Goal: Task Accomplishment & Management: Manage account settings

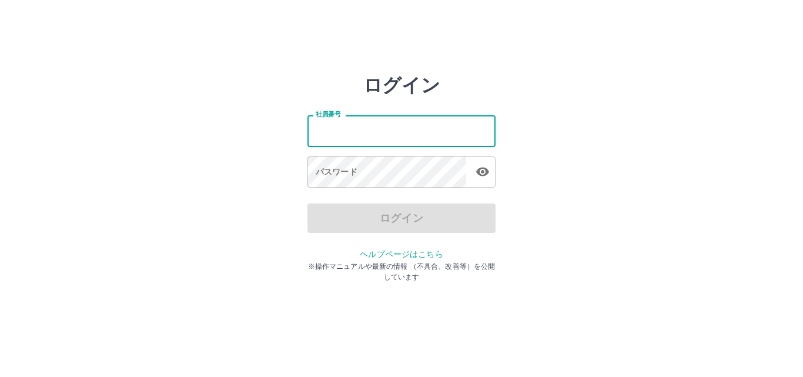
click at [391, 130] on input "社員番号" at bounding box center [402, 130] width 188 height 31
type input "*******"
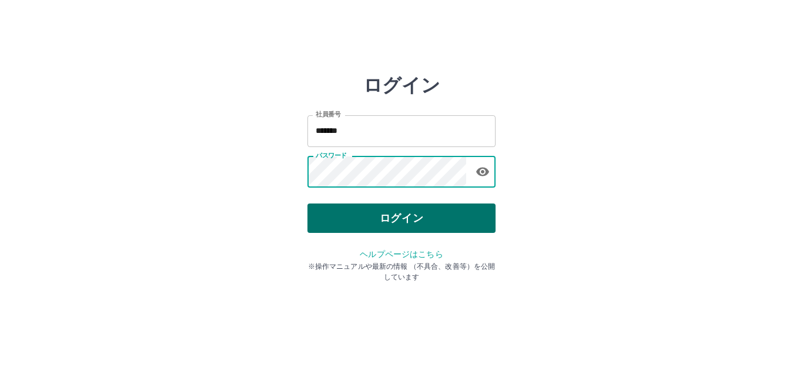
click at [379, 216] on button "ログイン" at bounding box center [402, 217] width 188 height 29
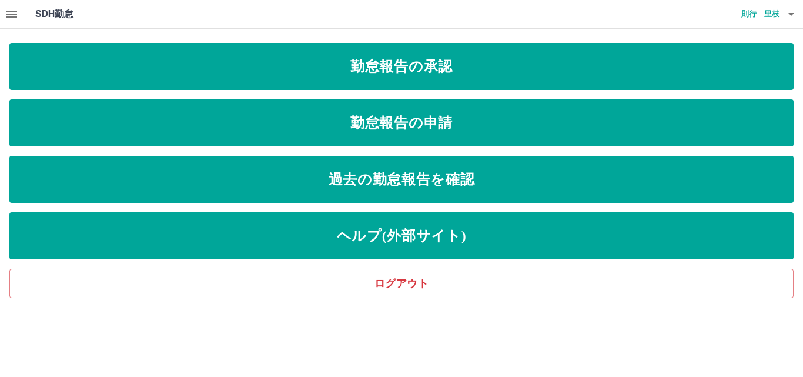
click at [224, 14] on div "SDH勤怠 [PERSON_NAME]" at bounding box center [401, 14] width 803 height 29
click at [6, 17] on icon "button" at bounding box center [12, 14] width 14 height 14
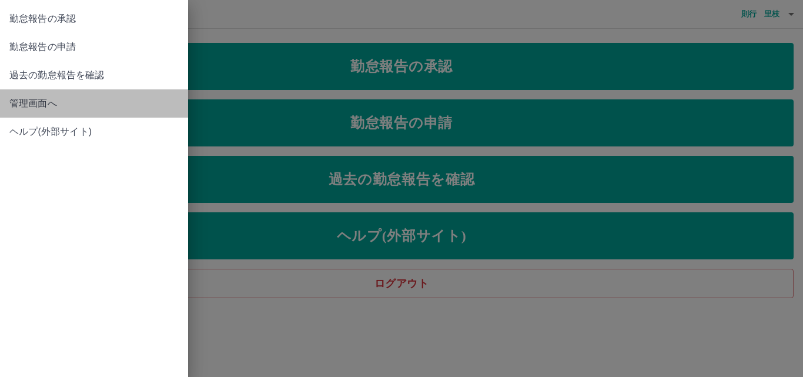
click at [36, 102] on span "管理画面へ" at bounding box center [93, 103] width 169 height 14
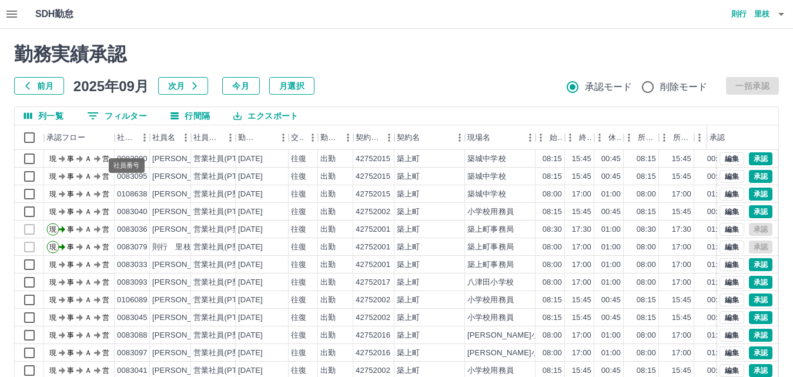
click at [130, 121] on button "0 フィルター" at bounding box center [117, 116] width 79 height 18
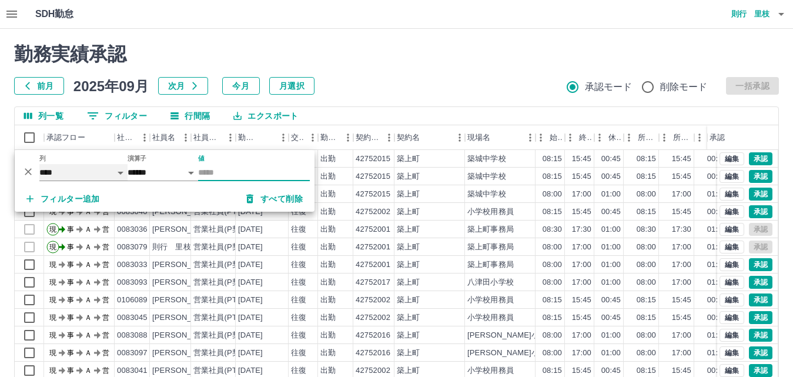
click at [79, 168] on select "**** *** **** *** *** **** ***** *** *** ** ** ** **** **** **** ** ** *** ****…" at bounding box center [83, 172] width 88 height 17
click at [109, 171] on select "**** *** **** *** *** **** ***** *** *** ** ** ** **** **** **** ** ** *** ****…" at bounding box center [83, 172] width 88 height 17
click at [39, 164] on select "**** *** **** *** *** **** ***** *** *** ** ** ** **** **** **** ** ** *** ****…" at bounding box center [83, 172] width 88 height 17
select select "**********"
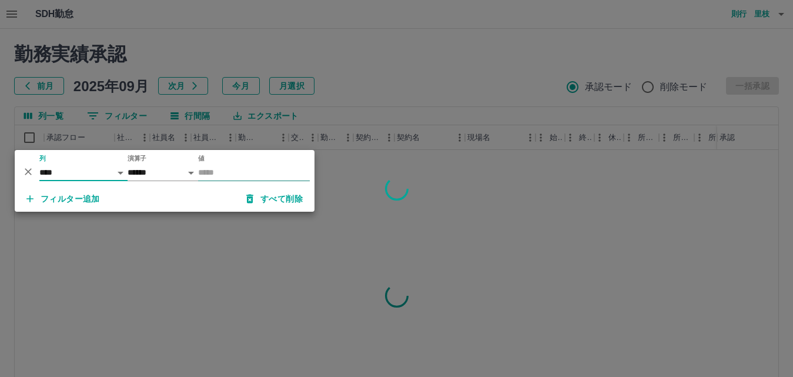
click at [206, 168] on input "値" at bounding box center [254, 172] width 112 height 17
type input "********"
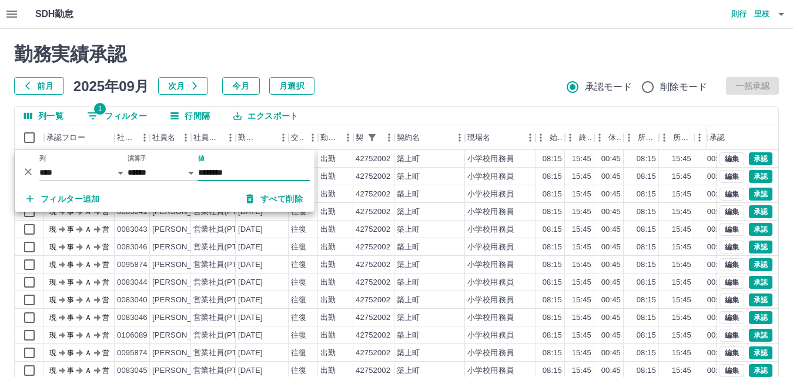
click at [412, 68] on div "勤務実績承認 前月 2025年09月 次月 今月 月選択 承認モード 削除モード 一括承認" at bounding box center [396, 69] width 765 height 52
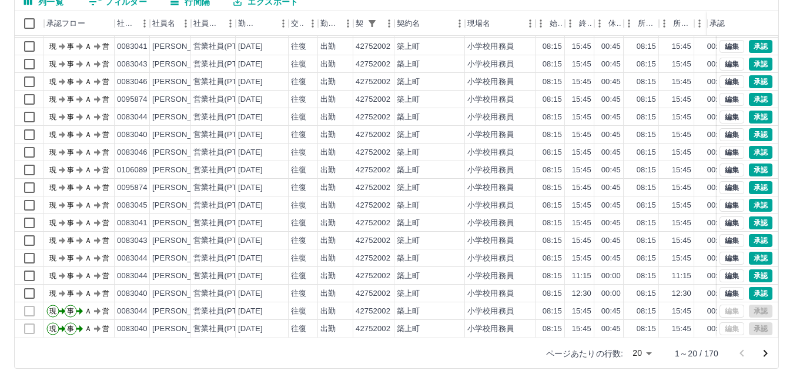
scroll to position [120, 0]
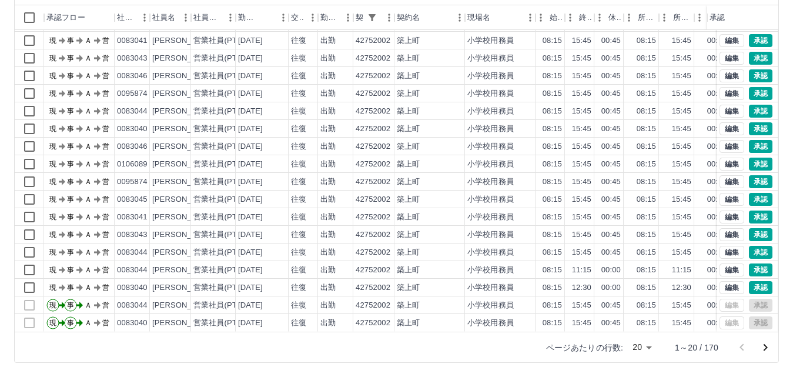
click at [646, 346] on body "SDH勤怠 [PERSON_NAME] 勤務実績承認 前月 [DATE] 次月 今月 月選択 承認モード 削除モード 一括承認 列一覧 1 フィルター 行間隔…" at bounding box center [396, 128] width 793 height 497
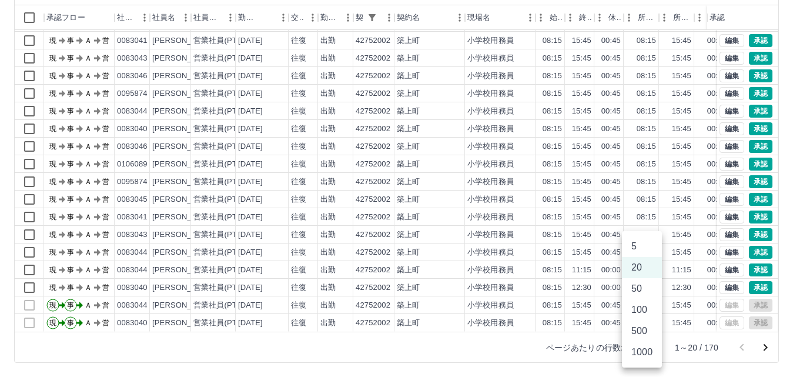
click at [639, 329] on li "500" at bounding box center [642, 331] width 40 height 21
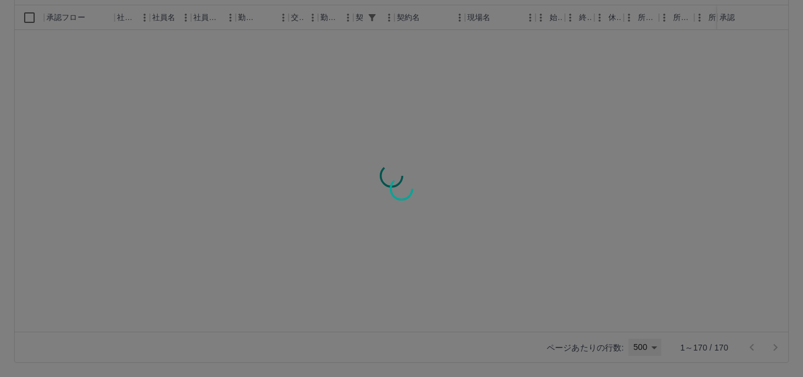
type input "***"
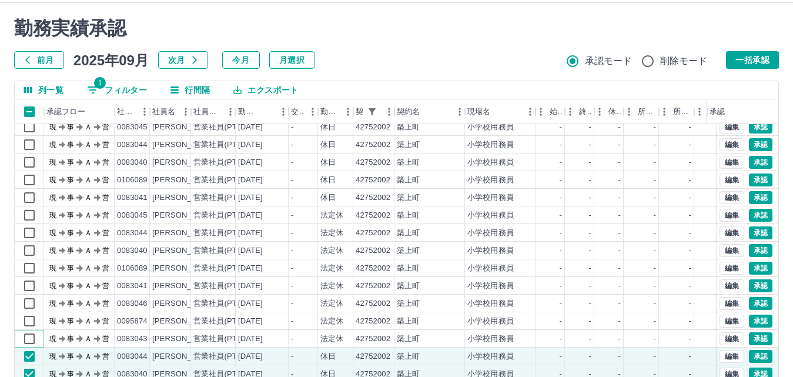
scroll to position [0, 0]
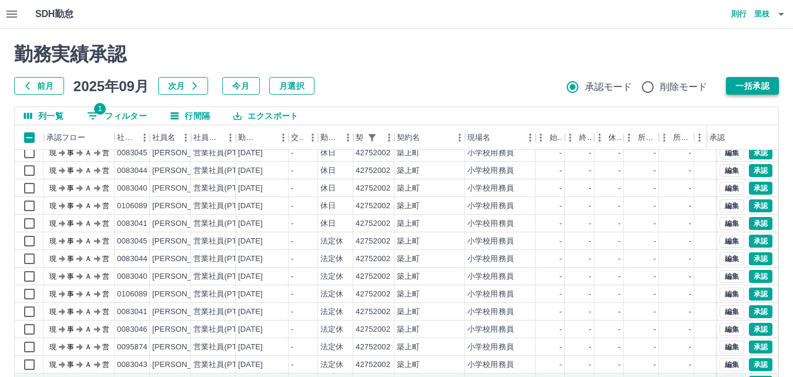
click at [752, 81] on button "一括承認" at bounding box center [752, 86] width 53 height 18
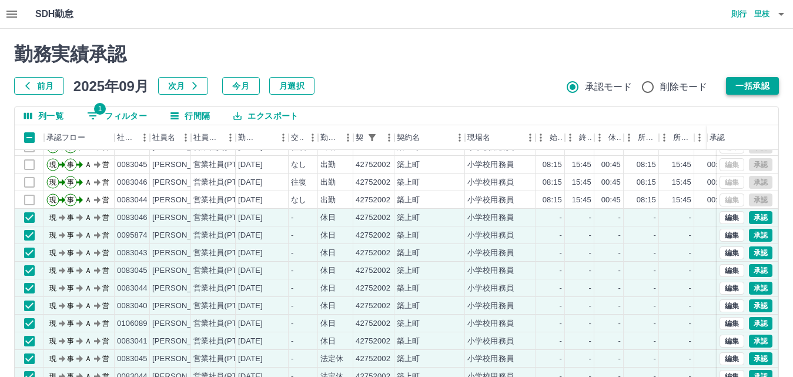
click at [761, 81] on button "一括承認" at bounding box center [752, 86] width 53 height 18
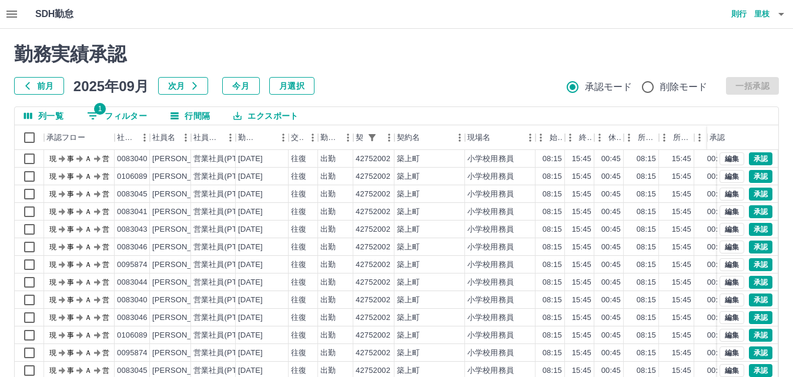
click at [51, 115] on button "列一覧" at bounding box center [44, 116] width 58 height 18
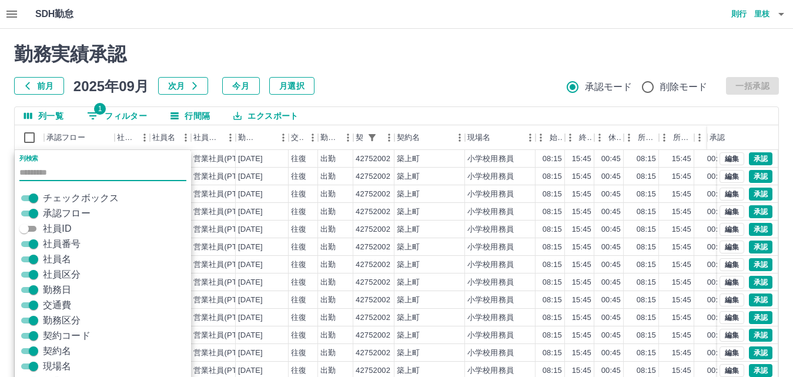
scroll to position [38, 0]
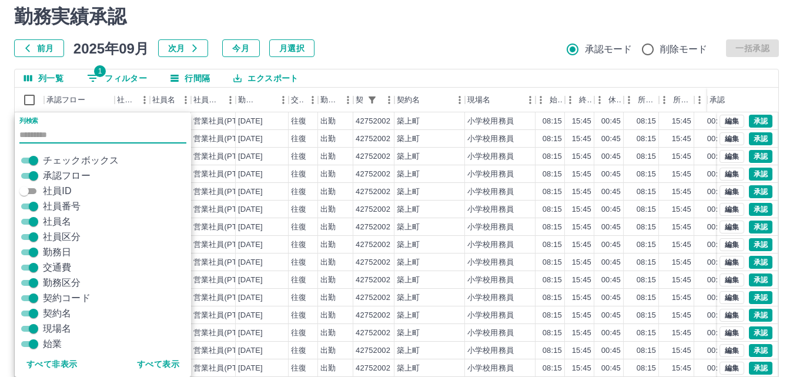
click at [65, 298] on span "契約コード" at bounding box center [67, 298] width 48 height 14
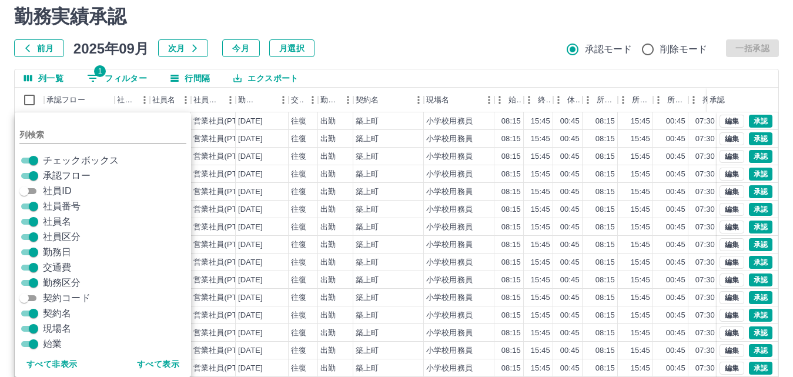
click at [59, 236] on span "社員区分" at bounding box center [62, 237] width 38 height 14
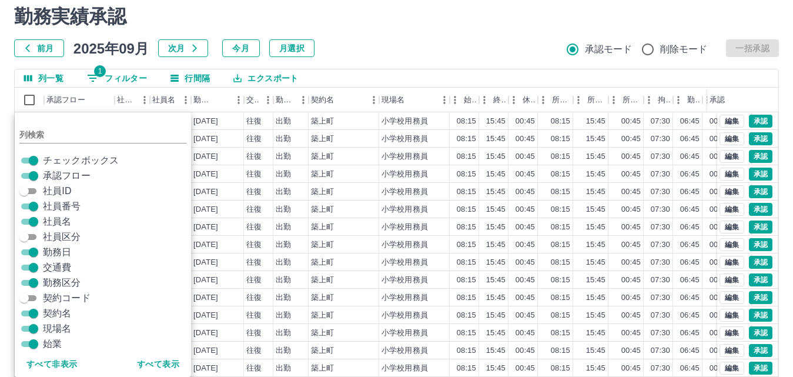
click at [58, 312] on span "契約名" at bounding box center [57, 313] width 28 height 14
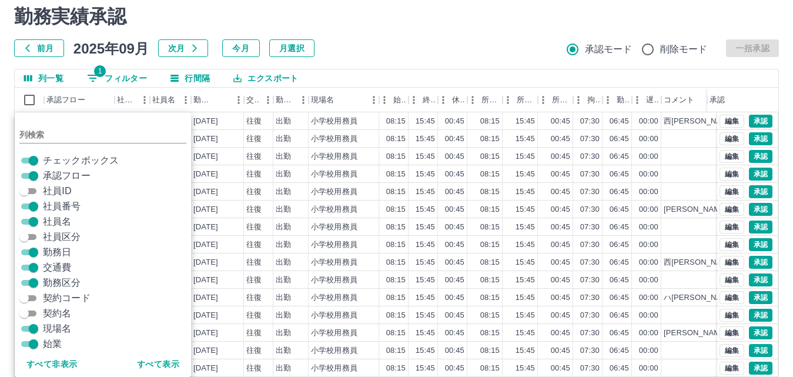
click at [60, 327] on span "現場名" at bounding box center [57, 329] width 28 height 14
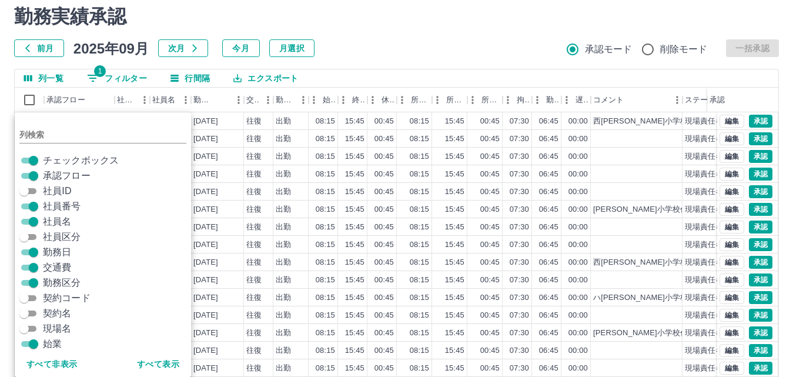
click at [353, 59] on div "勤務実績承認 前月 [DATE] 次月 今月 月選択 承認モード 削除モード 一括承認 列一覧 1 フィルター 行間隔 エクスポート 承認フロー 社員番号 社…" at bounding box center [396, 225] width 793 height 468
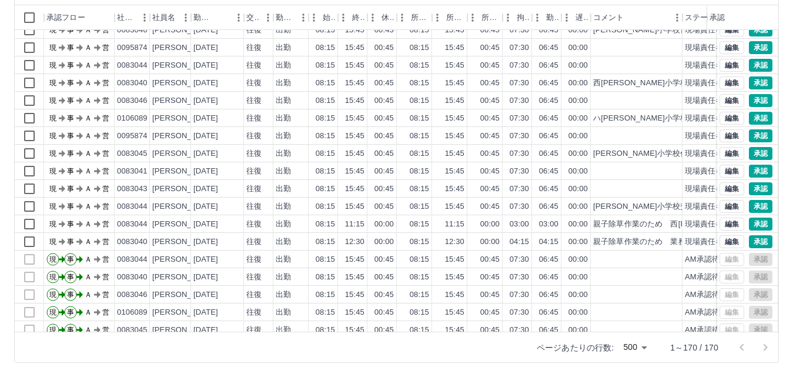
scroll to position [118, 0]
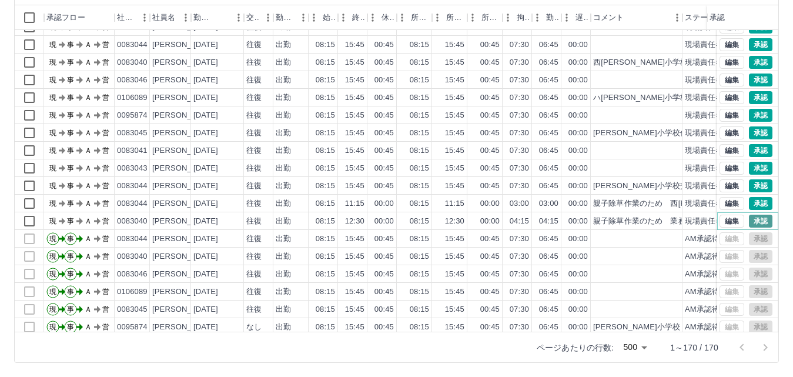
click at [756, 220] on button "承認" at bounding box center [761, 221] width 24 height 13
click at [726, 201] on button "編集" at bounding box center [732, 203] width 25 height 13
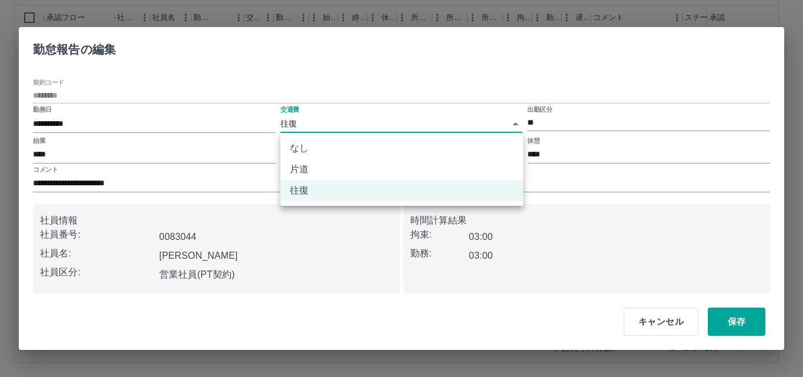
click at [321, 119] on body "SDH勤怠 [PERSON_NAME] 勤務実績承認 前月 [DATE] 次月 今月 月選択 承認モード 削除モード 一括承認 列一覧 1 フィルター 行間隔…" at bounding box center [401, 128] width 803 height 497
drag, startPoint x: 318, startPoint y: 145, endPoint x: 332, endPoint y: 151, distance: 15.3
click at [318, 145] on li "なし" at bounding box center [402, 148] width 243 height 21
type input "****"
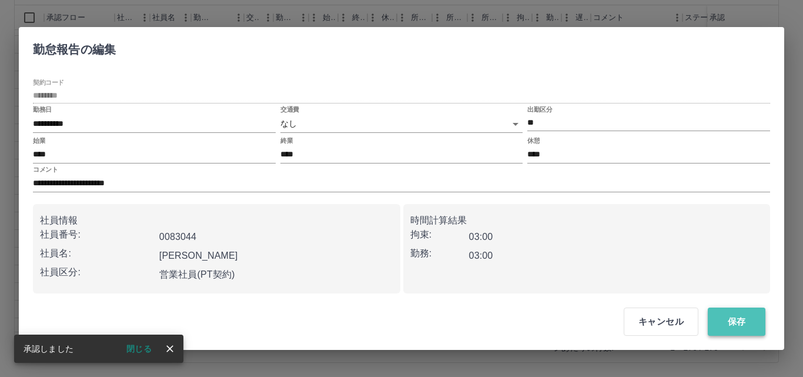
click at [730, 318] on button "保存" at bounding box center [737, 322] width 58 height 28
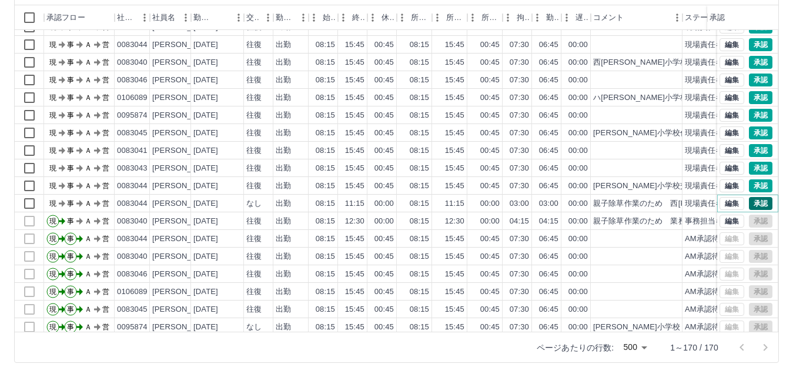
click at [749, 202] on button "承認" at bounding box center [761, 203] width 24 height 13
click at [723, 181] on button "編集" at bounding box center [732, 185] width 25 height 13
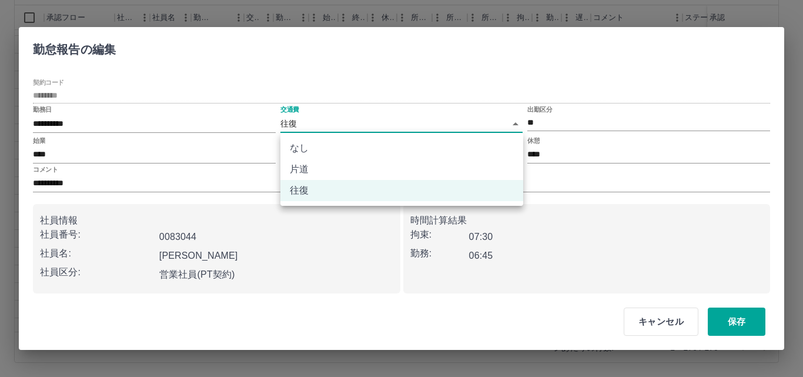
click at [341, 117] on body "SDH勤怠 [PERSON_NAME] 勤務実績承認 前月 [DATE] 次月 今月 月選択 承認モード 削除モード 一括承認 列一覧 1 フィルター 行間隔…" at bounding box center [401, 128] width 803 height 497
click at [342, 145] on li "なし" at bounding box center [402, 148] width 243 height 21
type input "****"
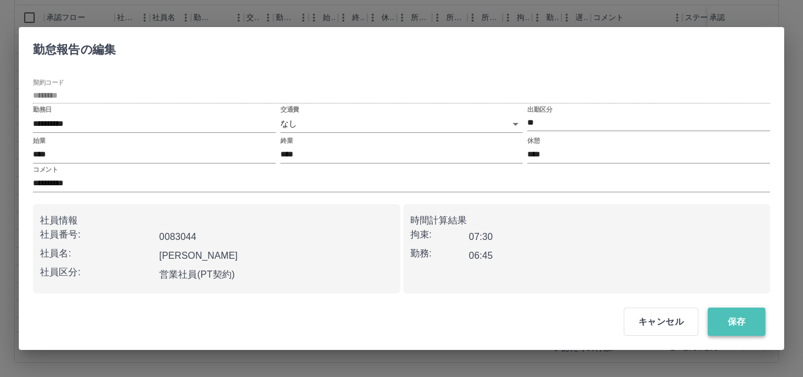
click at [735, 328] on button "保存" at bounding box center [737, 322] width 58 height 28
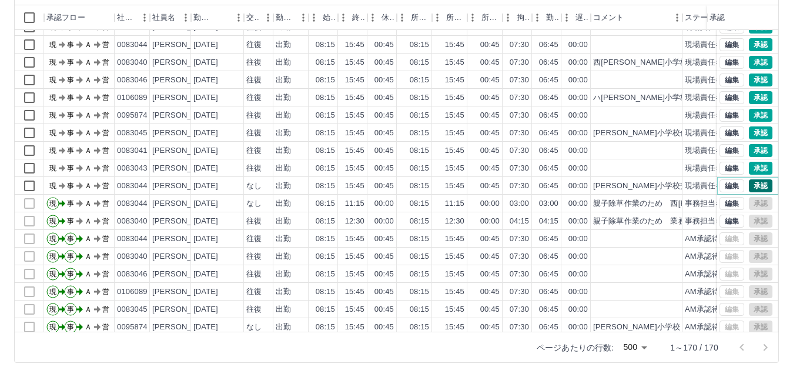
click at [750, 187] on button "承認" at bounding box center [761, 185] width 24 height 13
click at [751, 167] on button "承認" at bounding box center [761, 168] width 24 height 13
click at [750, 152] on button "承認" at bounding box center [761, 150] width 24 height 13
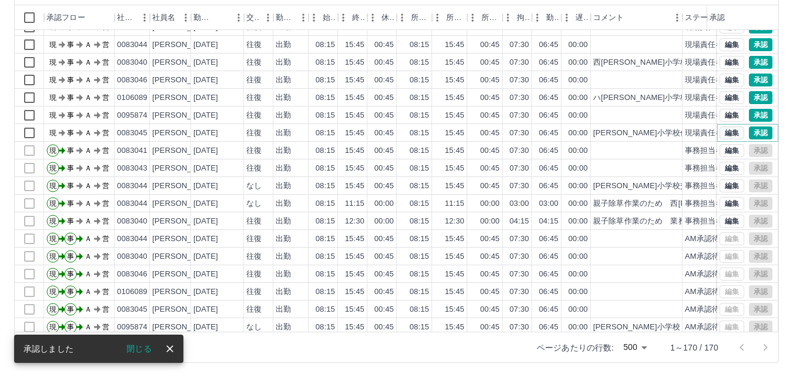
click at [725, 129] on button "編集" at bounding box center [732, 132] width 25 height 13
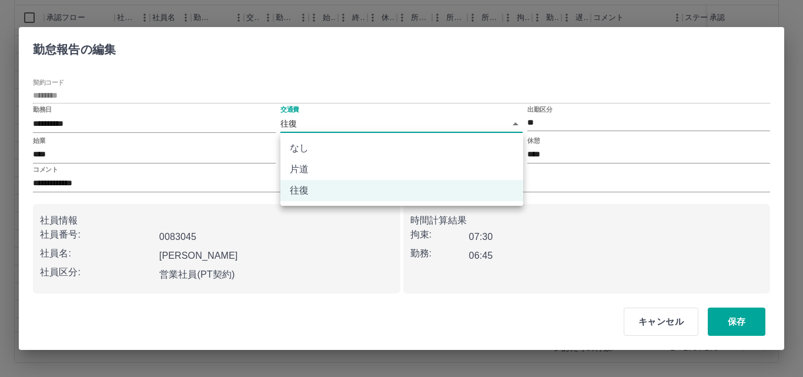
click at [292, 122] on body "SDH勤怠 [PERSON_NAME] 勤務実績承認 前月 [DATE] 次月 今月 月選択 承認モード 削除モード 一括承認 列一覧 1 フィルター 行間隔…" at bounding box center [401, 128] width 803 height 497
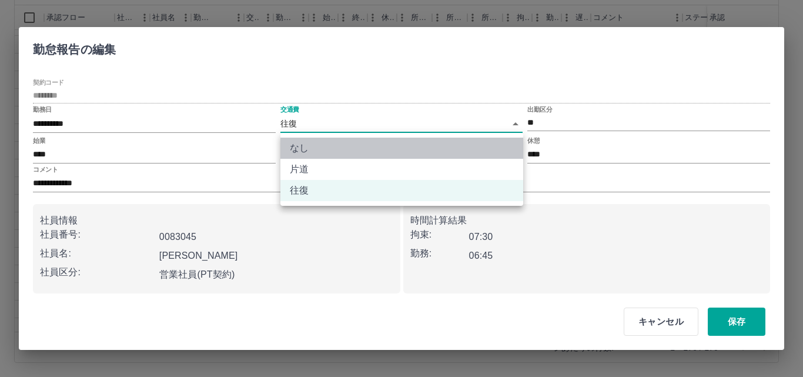
click at [310, 144] on li "なし" at bounding box center [402, 148] width 243 height 21
type input "****"
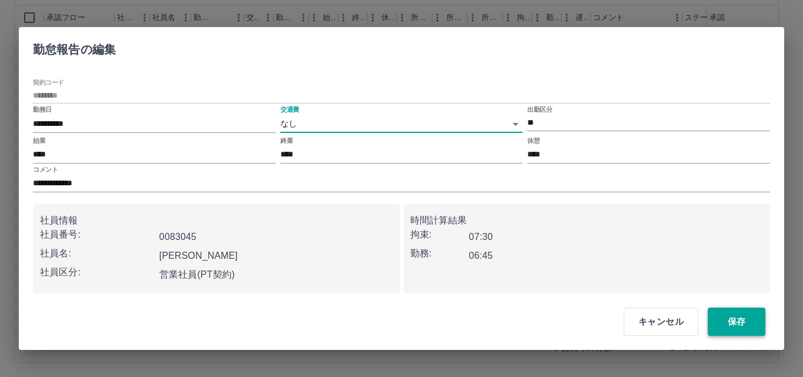
click at [715, 319] on button "保存" at bounding box center [737, 322] width 58 height 28
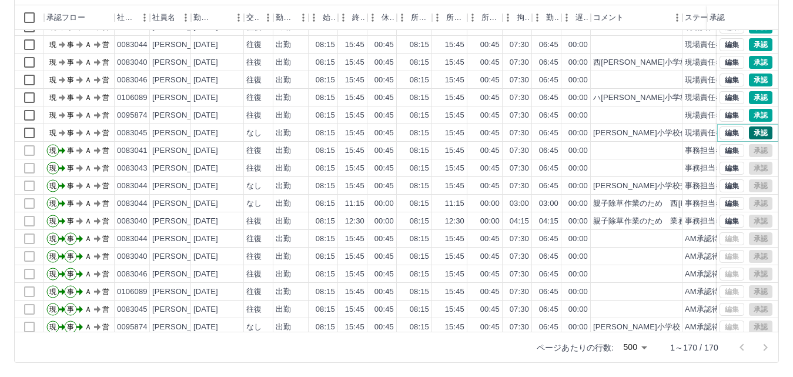
click at [756, 136] on button "承認" at bounding box center [761, 132] width 24 height 13
click at [752, 118] on button "承認" at bounding box center [761, 115] width 24 height 13
click at [720, 98] on button "編集" at bounding box center [732, 97] width 25 height 13
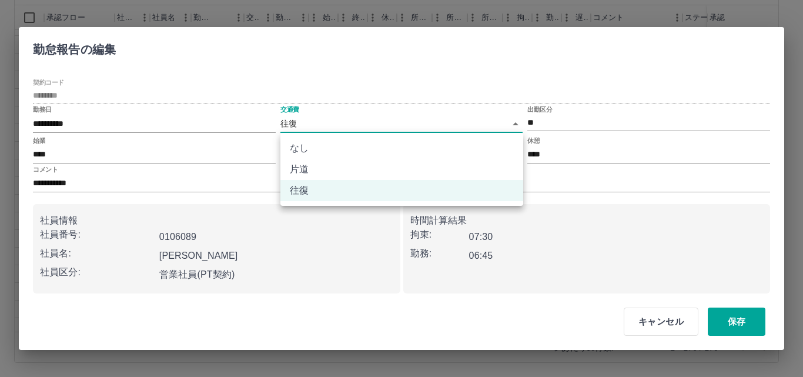
click at [342, 121] on body "SDH勤怠 [PERSON_NAME] 勤務実績承認 前月 [DATE] 次月 今月 月選択 承認モード 削除モード 一括承認 列一覧 1 フィルター 行間隔…" at bounding box center [401, 128] width 803 height 497
click at [336, 146] on li "なし" at bounding box center [402, 148] width 243 height 21
type input "****"
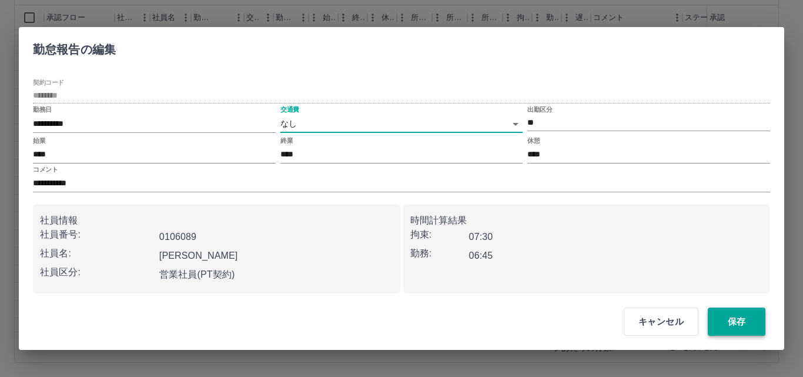
click at [756, 329] on button "保存" at bounding box center [737, 322] width 58 height 28
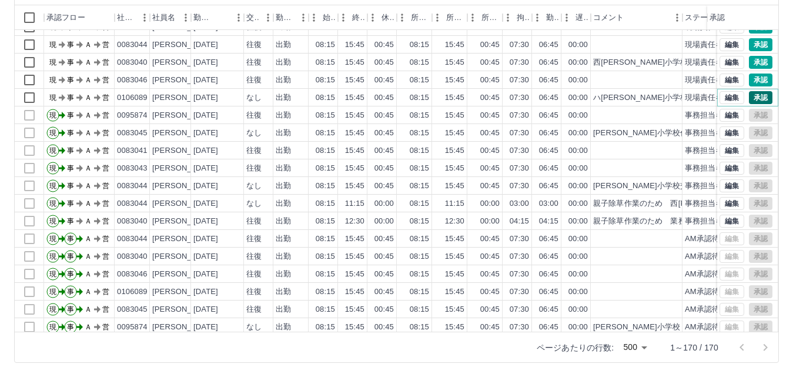
click at [753, 99] on button "承認" at bounding box center [761, 97] width 24 height 13
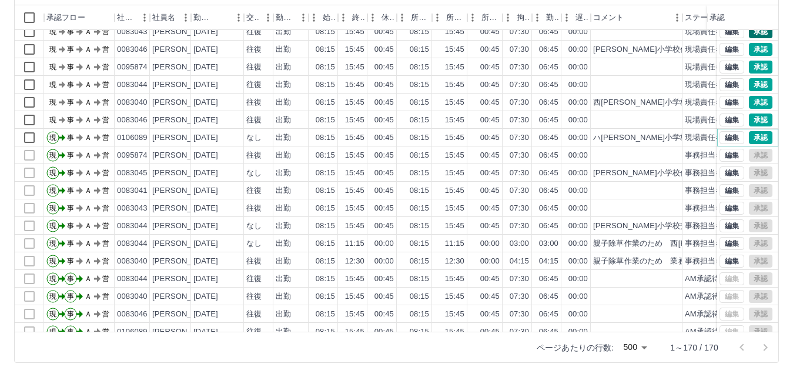
scroll to position [0, 0]
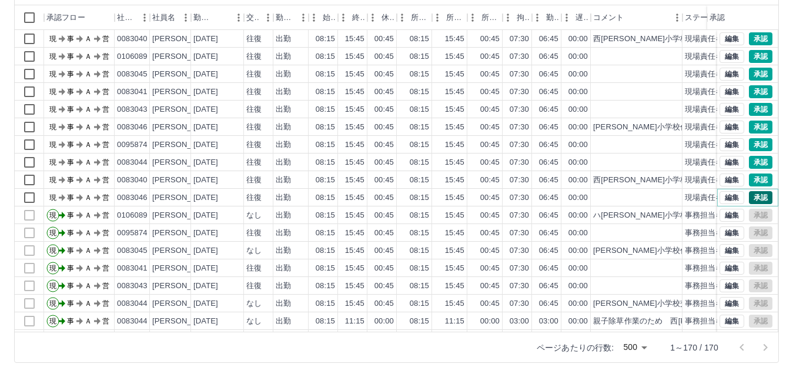
click at [749, 198] on button "承認" at bounding box center [761, 197] width 24 height 13
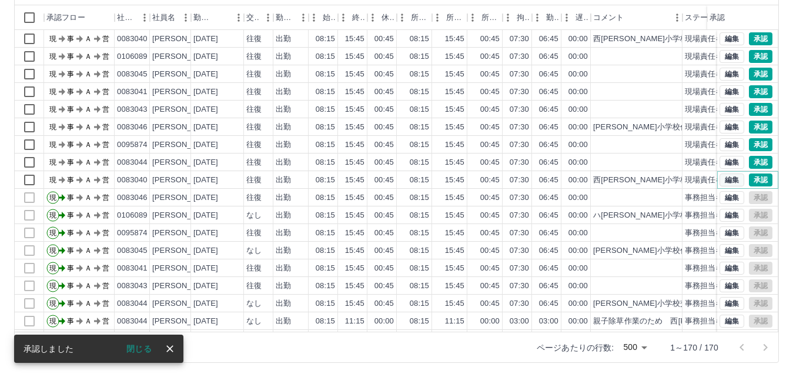
click at [720, 179] on button "編集" at bounding box center [732, 180] width 25 height 13
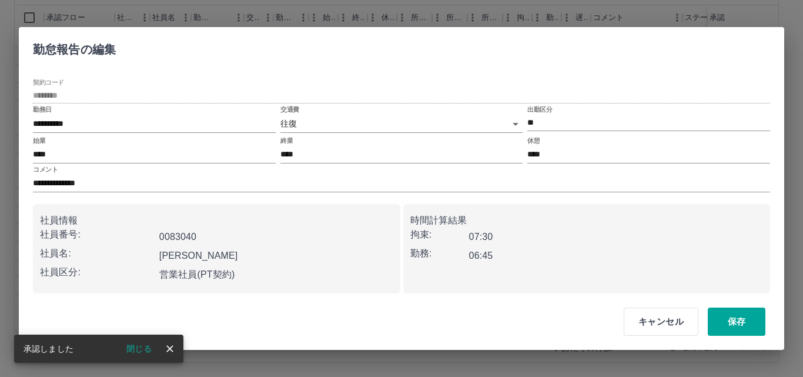
click at [311, 123] on body "SDH勤怠 [PERSON_NAME] 勤務実績承認 前月 [DATE] 次月 今月 月選択 承認モード 削除モード 一括承認 列一覧 1 フィルター 行間隔…" at bounding box center [401, 128] width 803 height 497
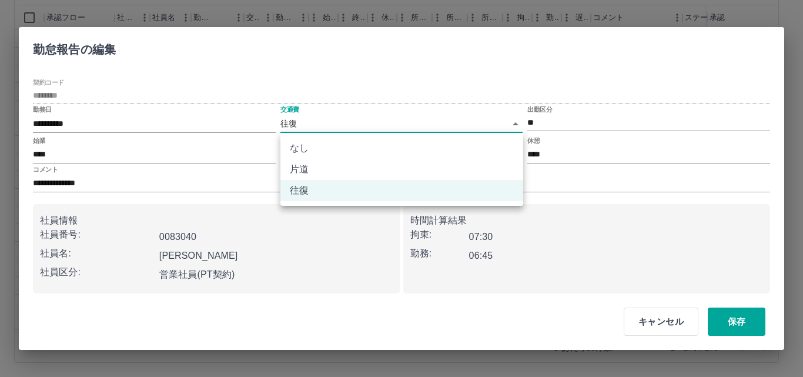
drag, startPoint x: 314, startPoint y: 151, endPoint x: 321, endPoint y: 150, distance: 7.2
click at [315, 152] on li "なし" at bounding box center [402, 148] width 243 height 21
type input "****"
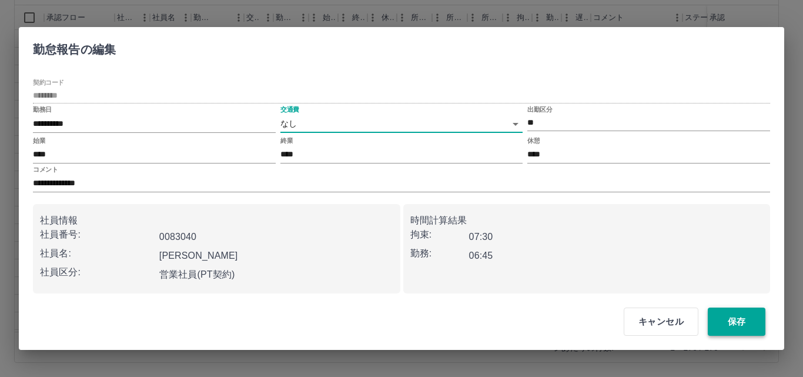
click at [746, 319] on button "保存" at bounding box center [737, 322] width 58 height 28
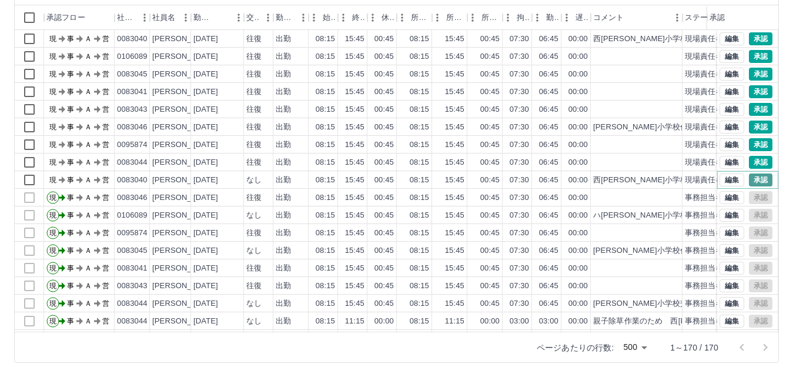
click at [754, 182] on button "承認" at bounding box center [761, 180] width 24 height 13
click at [751, 165] on button "承認" at bounding box center [761, 162] width 24 height 13
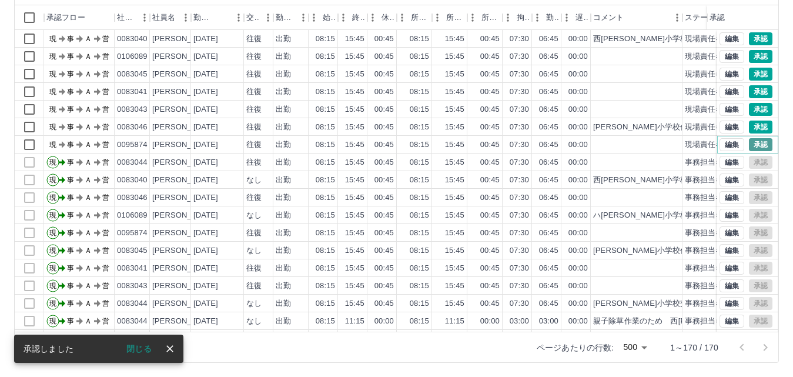
click at [749, 146] on button "承認" at bounding box center [761, 144] width 24 height 13
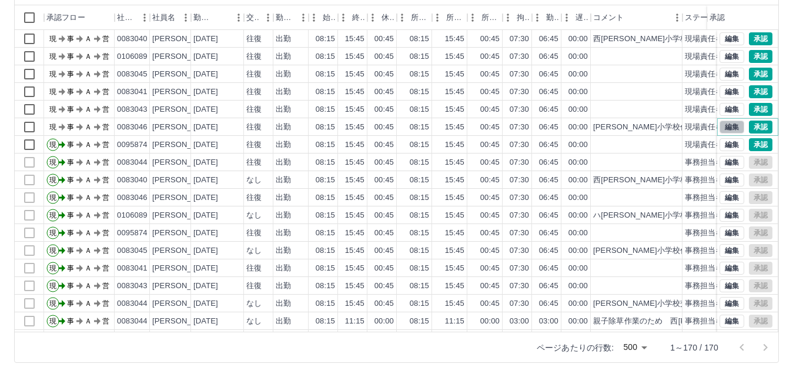
click at [720, 126] on button "編集" at bounding box center [732, 127] width 25 height 13
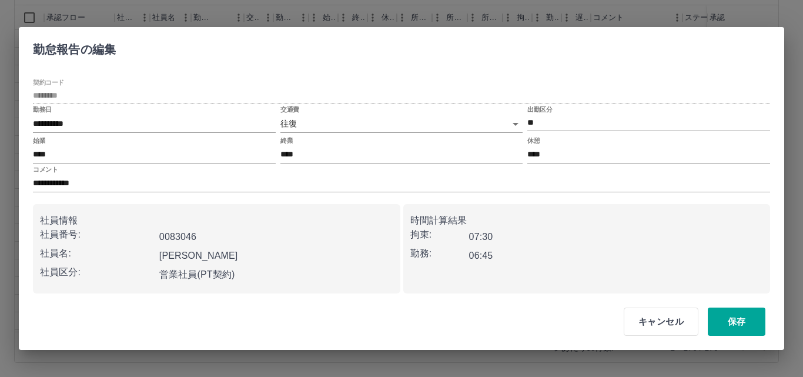
click at [378, 126] on body "SDH勤怠 [PERSON_NAME] 勤務実績承認 前月 [DATE] 次月 今月 月選択 承認モード 削除モード 一括承認 列一覧 1 フィルター 行間隔…" at bounding box center [401, 128] width 803 height 497
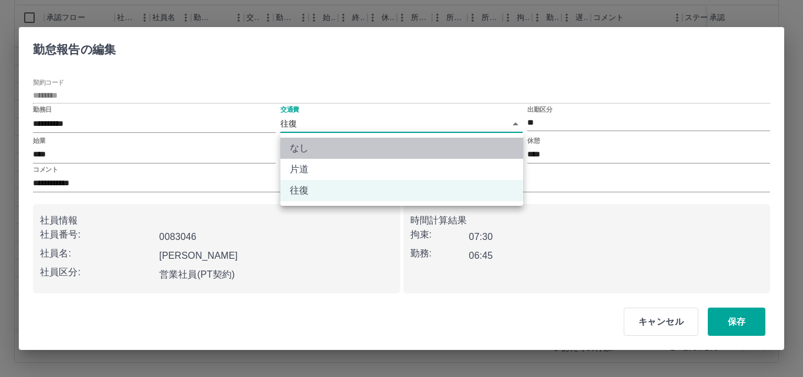
click at [360, 154] on li "なし" at bounding box center [402, 148] width 243 height 21
type input "****"
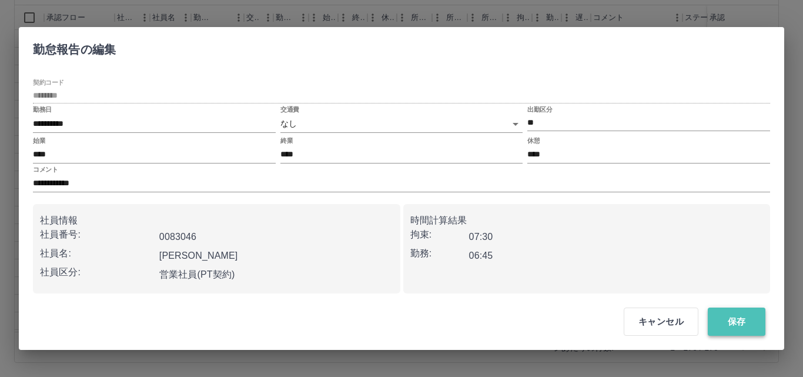
click at [743, 313] on button "保存" at bounding box center [737, 322] width 58 height 28
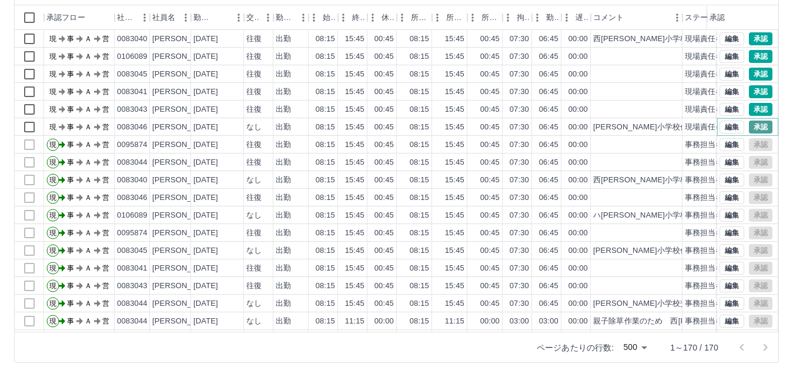
click at [749, 129] on button "承認" at bounding box center [761, 127] width 24 height 13
click at [749, 109] on button "承認" at bounding box center [761, 109] width 24 height 13
click at [749, 92] on button "承認" at bounding box center [761, 91] width 24 height 13
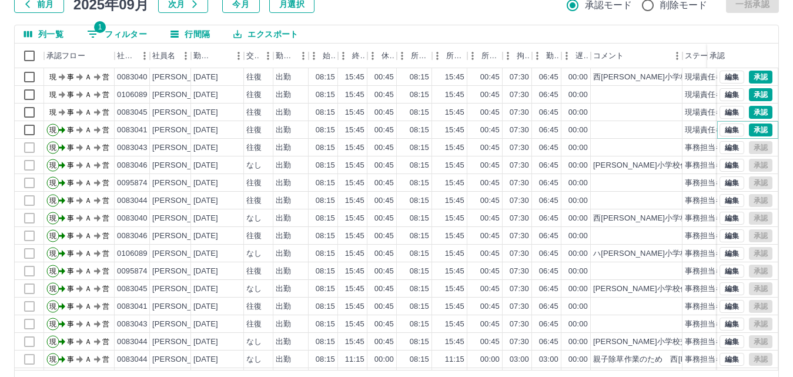
scroll to position [61, 0]
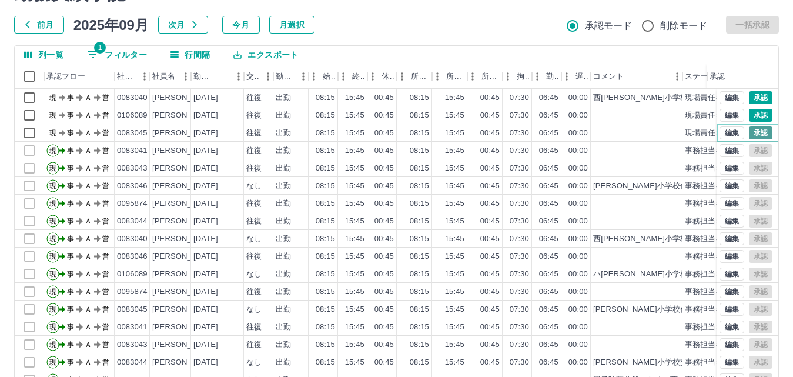
click at [752, 134] on button "承認" at bounding box center [761, 132] width 24 height 13
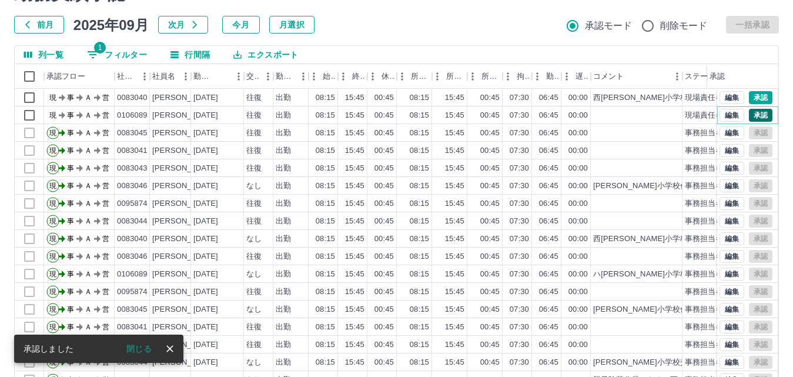
click at [749, 116] on button "承認" at bounding box center [761, 115] width 24 height 13
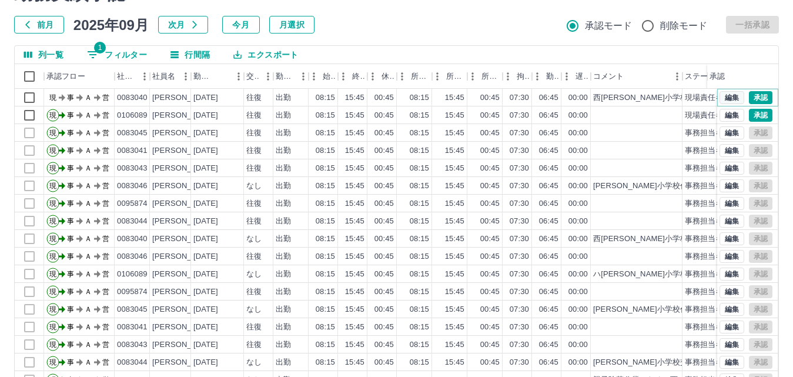
click at [720, 93] on button "編集" at bounding box center [732, 97] width 25 height 13
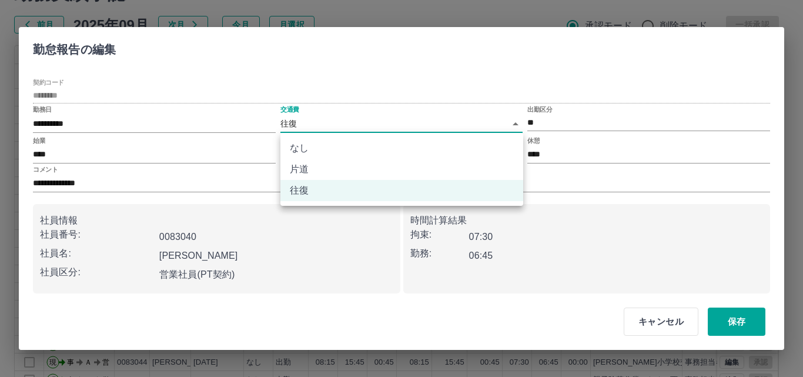
click at [341, 121] on body "SDH勤怠 [PERSON_NAME] 勤務実績承認 前月 [DATE] 次月 今月 月選択 承認モード 削除モード 一括承認 列一覧 1 フィルター 行間隔…" at bounding box center [401, 187] width 803 height 497
click at [339, 150] on li "なし" at bounding box center [402, 148] width 243 height 21
type input "****"
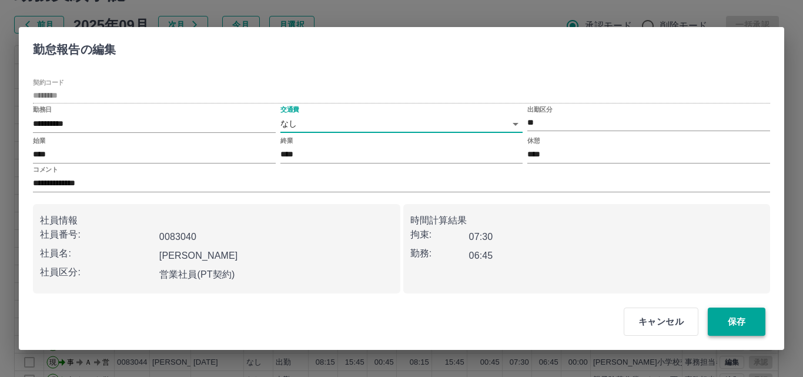
click at [723, 315] on button "保存" at bounding box center [737, 322] width 58 height 28
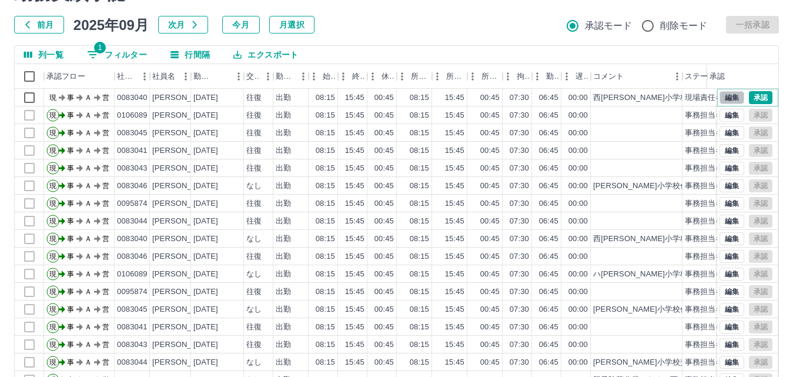
click at [720, 99] on button "編集" at bounding box center [732, 97] width 25 height 13
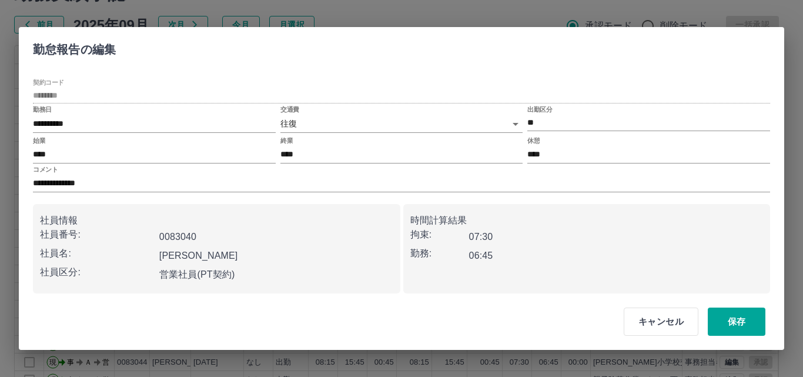
click at [377, 131] on body "SDH勤怠 [PERSON_NAME] 勤務実績承認 前月 [DATE] 次月 今月 月選択 承認モード 削除モード 一括承認 列一覧 1 フィルター 行間隔…" at bounding box center [401, 187] width 803 height 497
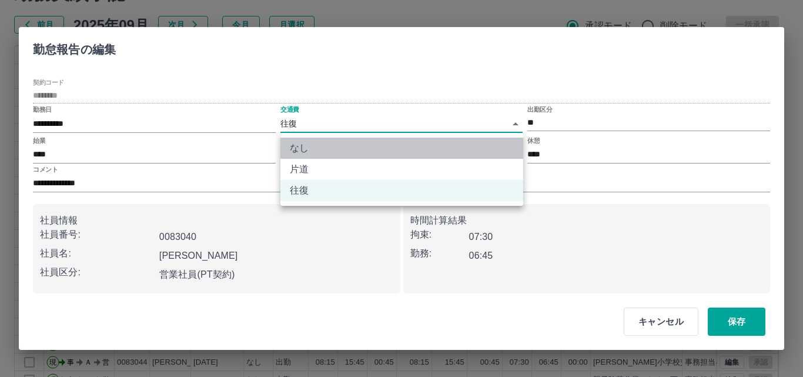
click at [343, 146] on li "なし" at bounding box center [402, 148] width 243 height 21
type input "****"
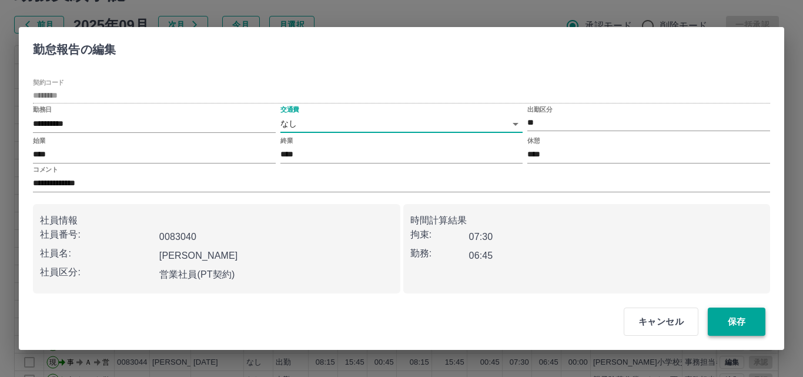
click at [728, 311] on button "保存" at bounding box center [737, 322] width 58 height 28
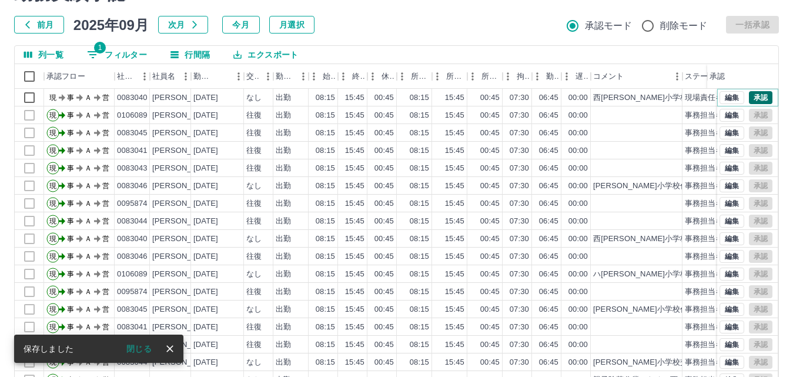
click at [753, 102] on button "承認" at bounding box center [761, 97] width 24 height 13
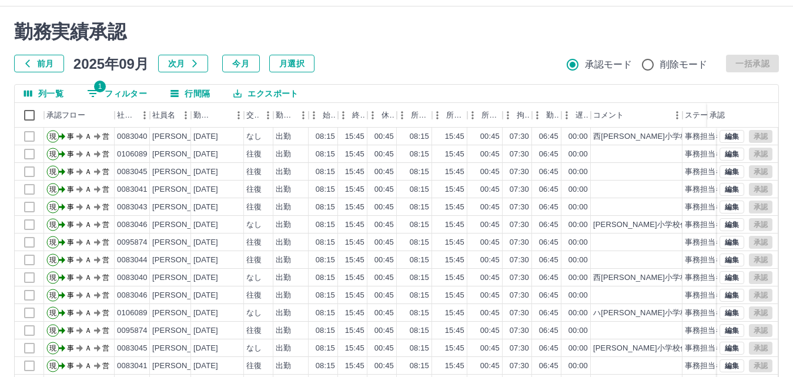
scroll to position [0, 0]
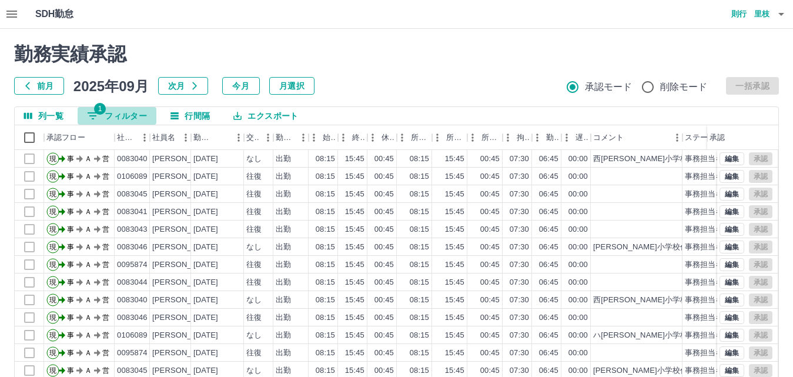
click at [128, 115] on button "1 フィルター" at bounding box center [117, 116] width 79 height 18
select select "**********"
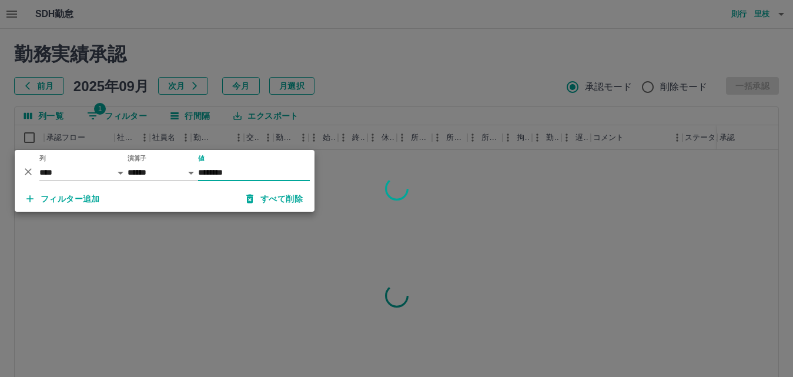
type input "********"
click at [443, 63] on div at bounding box center [396, 188] width 793 height 377
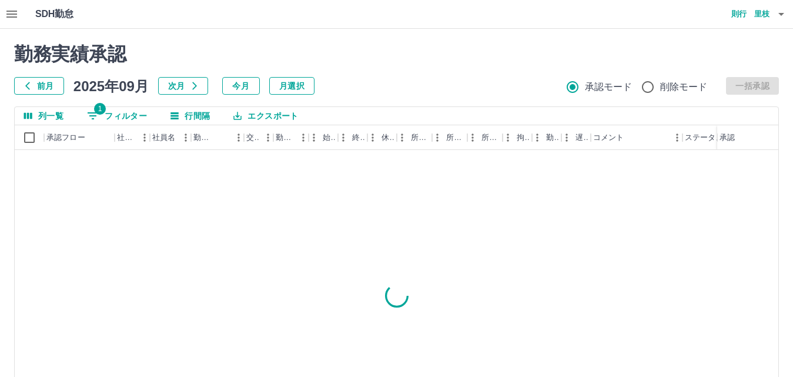
click at [287, 52] on h2 "勤務実績承認" at bounding box center [396, 54] width 765 height 22
click at [365, 58] on h2 "勤務実績承認" at bounding box center [396, 54] width 765 height 22
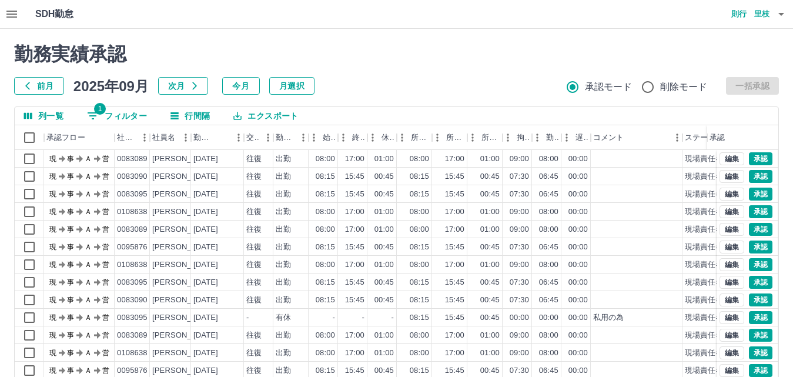
drag, startPoint x: 396, startPoint y: 42, endPoint x: 404, endPoint y: 43, distance: 8.3
click at [398, 43] on div "勤務実績承認 前月 [DATE] 次月 今月 月選択 承認モード 削除モード 一括承認 列一覧 1 フィルター 行間隔 エクスポート 承認フロー 社員番号 社…" at bounding box center [396, 263] width 793 height 468
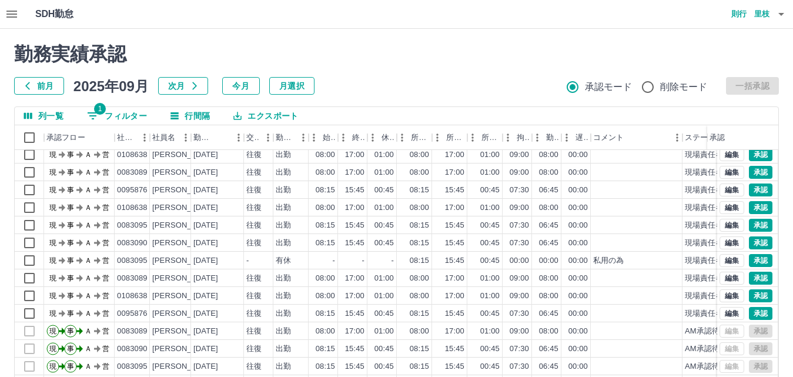
scroll to position [118, 0]
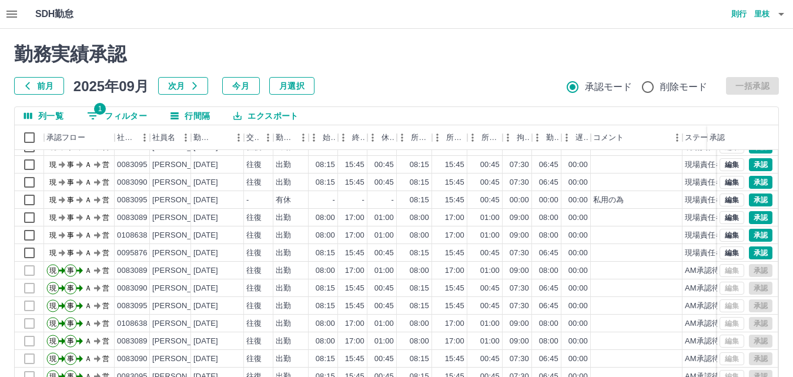
click at [481, 21] on div "SDH勤怠 [PERSON_NAME]" at bounding box center [396, 14] width 793 height 29
click at [435, 51] on h2 "勤務実績承認" at bounding box center [396, 54] width 765 height 22
drag, startPoint x: 324, startPoint y: 54, endPoint x: 319, endPoint y: 49, distance: 7.5
click at [319, 49] on h2 "勤務実績承認" at bounding box center [396, 54] width 765 height 22
click at [753, 251] on button "承認" at bounding box center [761, 252] width 24 height 13
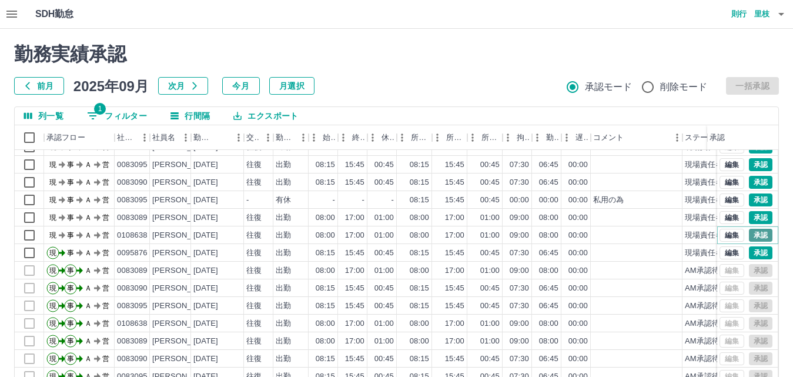
click at [750, 235] on button "承認" at bounding box center [761, 235] width 24 height 13
click at [752, 219] on button "承認" at bounding box center [761, 217] width 24 height 13
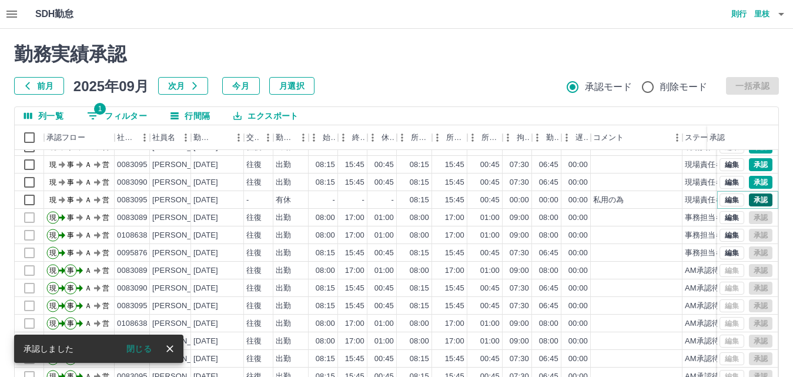
click at [752, 198] on button "承認" at bounding box center [761, 199] width 24 height 13
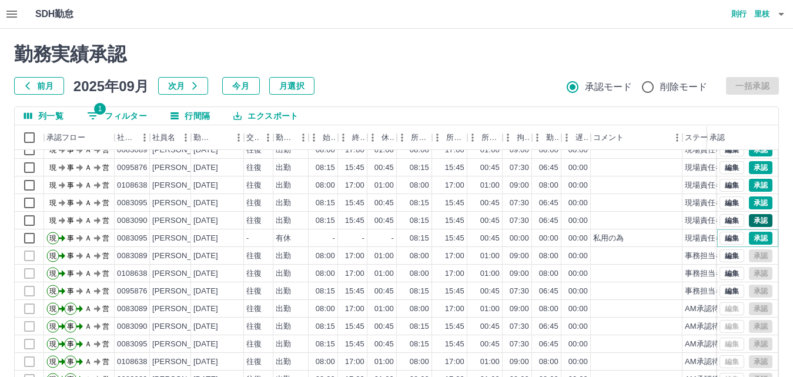
scroll to position [59, 0]
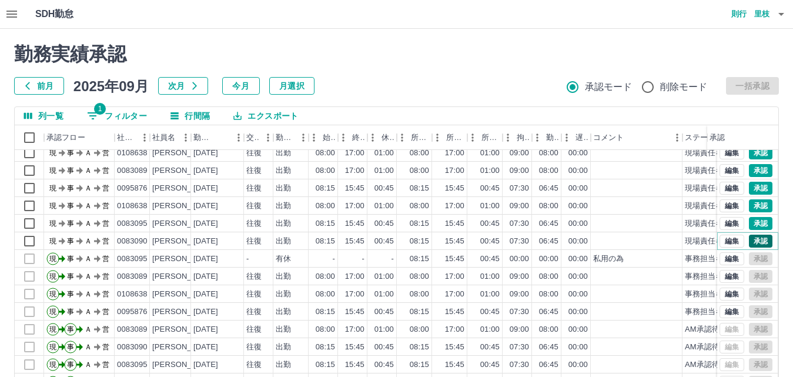
click at [751, 242] on button "承認" at bounding box center [761, 241] width 24 height 13
click at [749, 222] on button "承認" at bounding box center [761, 223] width 24 height 13
click at [749, 203] on button "承認" at bounding box center [761, 205] width 24 height 13
click at [749, 190] on button "承認" at bounding box center [761, 188] width 24 height 13
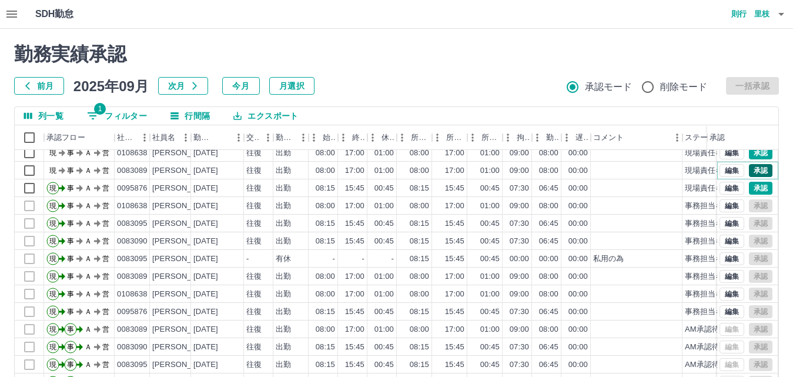
click at [755, 172] on button "承認" at bounding box center [761, 170] width 24 height 13
click at [416, 75] on div "勤務実績承認 前月 2025年09月 次月 今月 月選択 承認モード 削除モード 一括承認" at bounding box center [396, 69] width 765 height 52
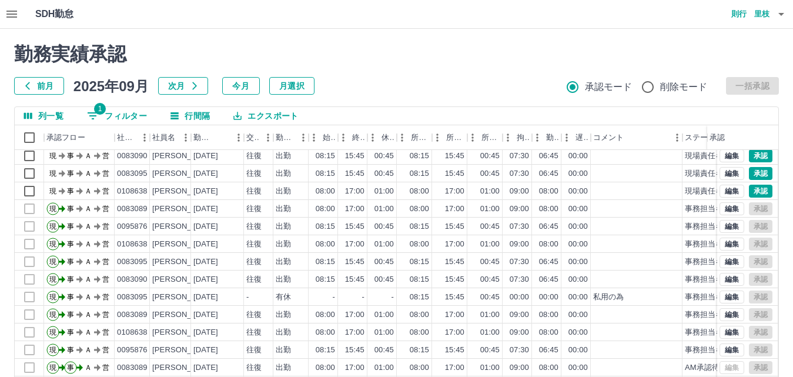
scroll to position [0, 0]
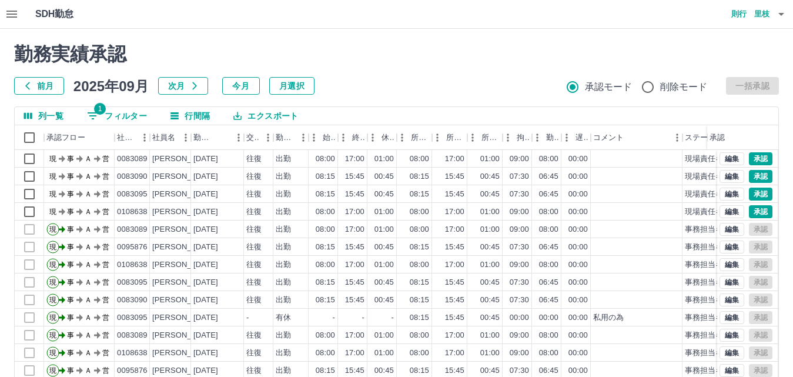
click at [114, 112] on button "1 フィルター" at bounding box center [117, 116] width 79 height 18
select select "**********"
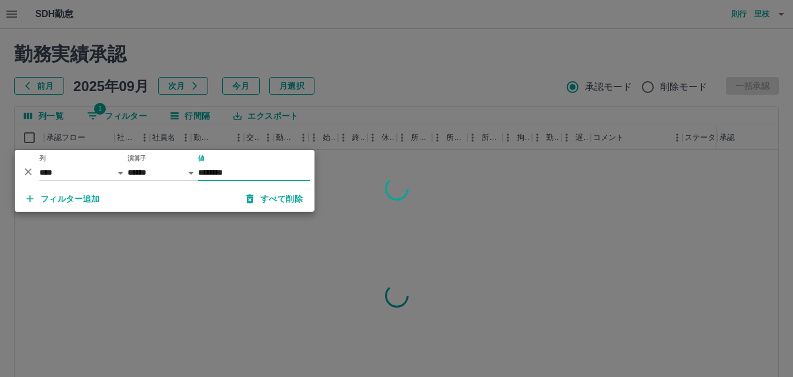
type input "********"
click at [353, 79] on div at bounding box center [396, 188] width 793 height 377
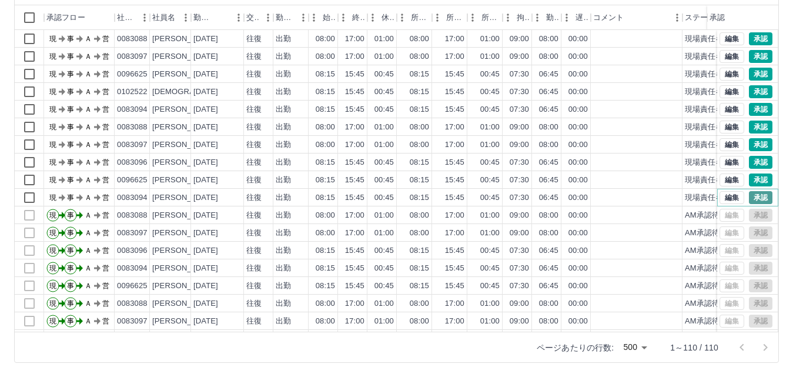
click at [752, 198] on button "承認" at bounding box center [761, 197] width 24 height 13
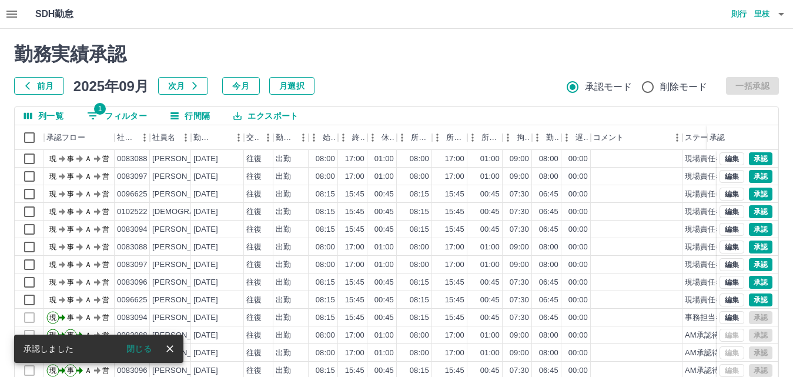
click at [58, 114] on button "列一覧" at bounding box center [44, 116] width 58 height 18
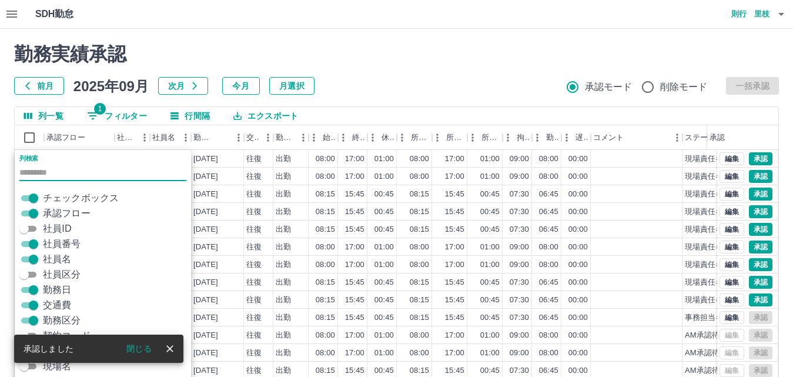
scroll to position [38, 0]
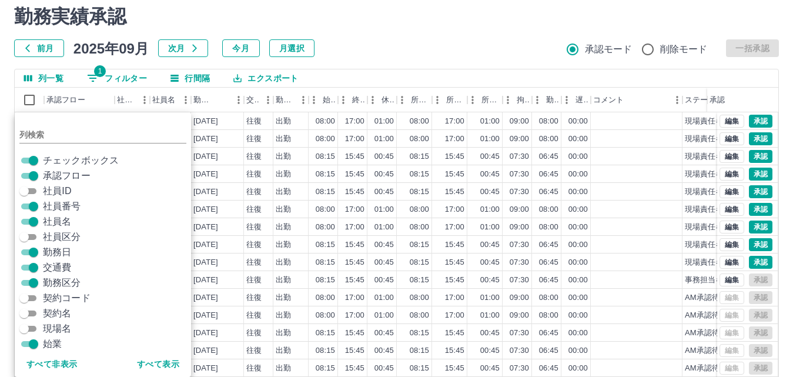
click at [62, 309] on span "契約名" at bounding box center [57, 313] width 28 height 14
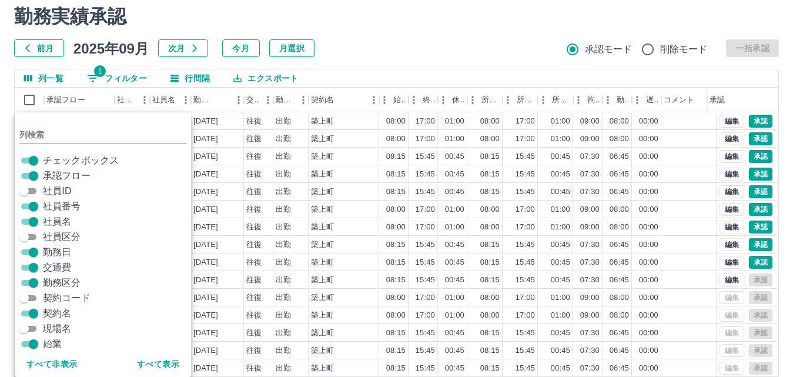
click at [62, 312] on span "契約名" at bounding box center [57, 313] width 28 height 14
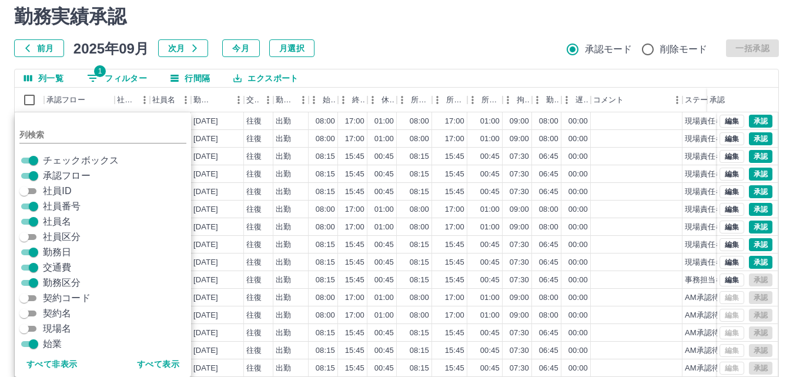
click at [61, 325] on span "現場名" at bounding box center [57, 329] width 28 height 14
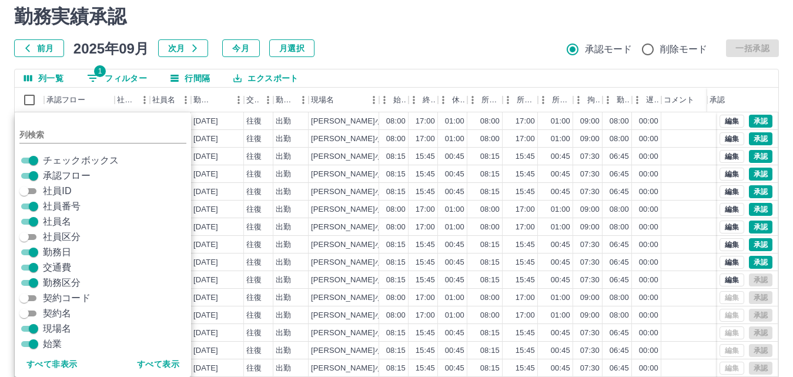
click at [447, 29] on div "勤務実績承認 前月 2025年09月 次月 今月 月選択 承認モード 削除モード 一括承認" at bounding box center [396, 31] width 765 height 52
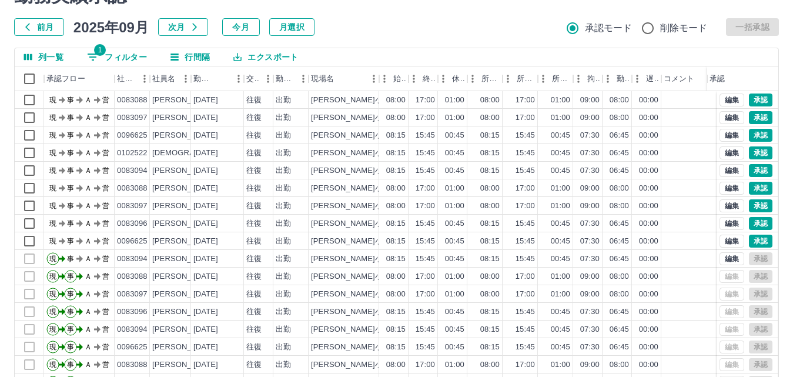
scroll to position [96, 0]
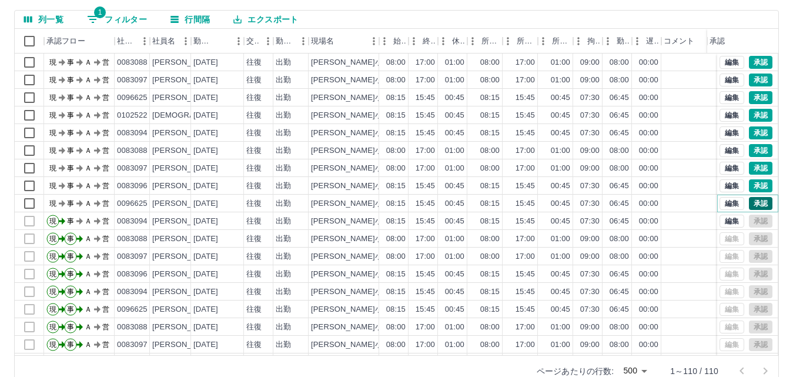
click at [749, 203] on button "承認" at bounding box center [761, 203] width 24 height 13
click at [749, 169] on button "承認" at bounding box center [761, 168] width 24 height 13
click at [753, 149] on button "承認" at bounding box center [761, 150] width 24 height 13
click at [753, 132] on button "承認" at bounding box center [761, 132] width 24 height 13
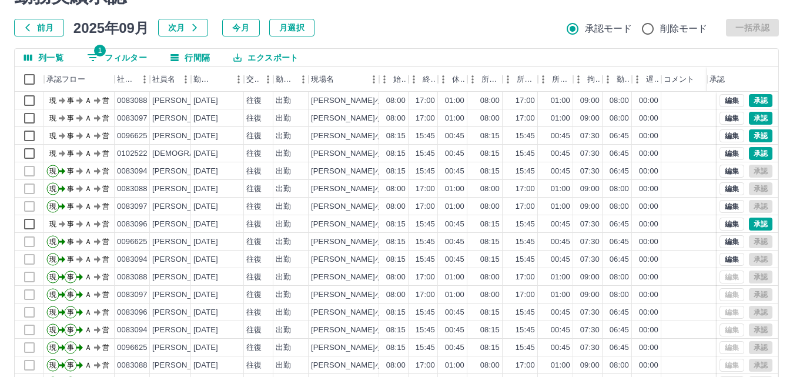
scroll to position [38, 0]
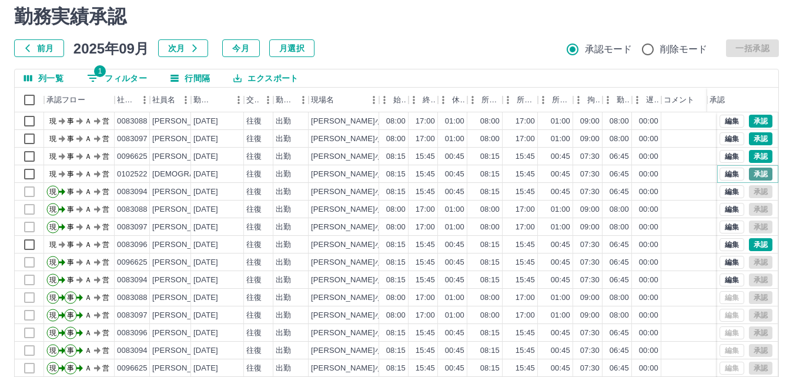
drag, startPoint x: 752, startPoint y: 175, endPoint x: 742, endPoint y: 174, distance: 10.1
click at [752, 175] on button "承認" at bounding box center [761, 174] width 24 height 13
click at [749, 156] on button "承認" at bounding box center [761, 156] width 24 height 13
click at [757, 145] on button "承認" at bounding box center [761, 138] width 24 height 13
click at [749, 123] on button "承認" at bounding box center [761, 121] width 24 height 13
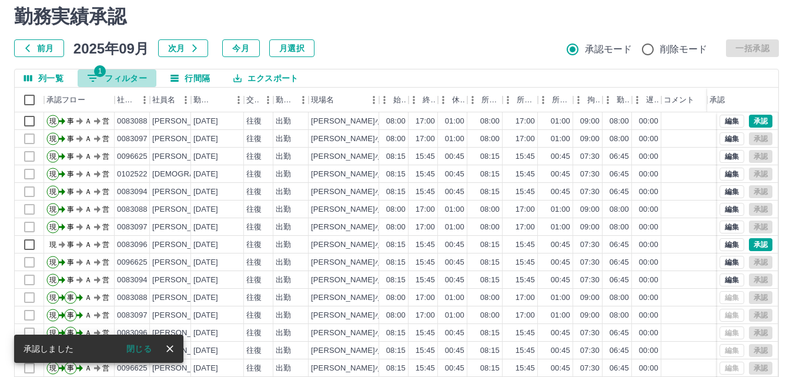
click at [122, 81] on button "1 フィルター" at bounding box center [117, 78] width 79 height 18
select select "**********"
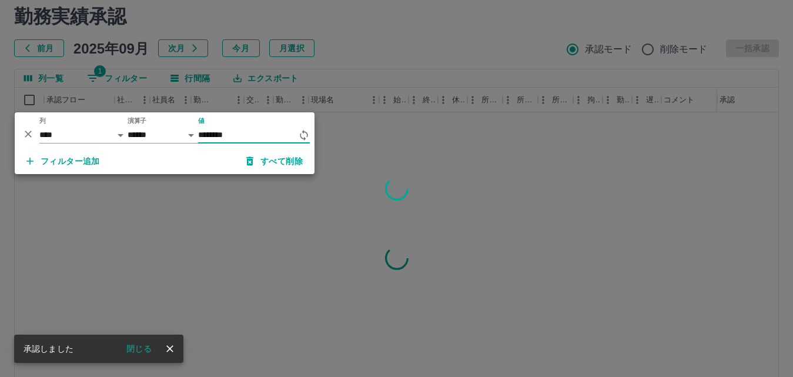
type input "********"
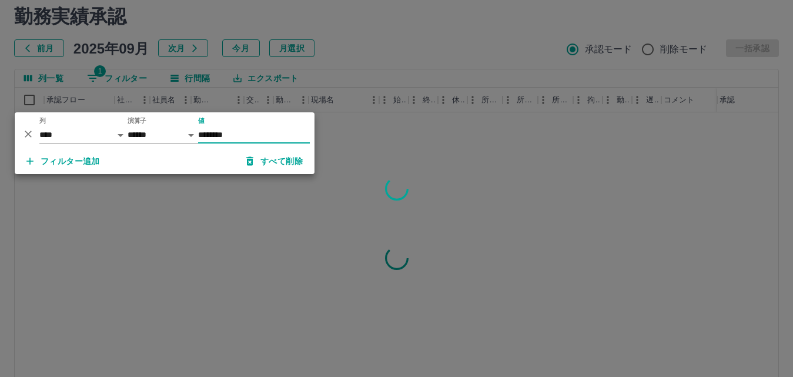
click at [371, 44] on div at bounding box center [396, 188] width 793 height 377
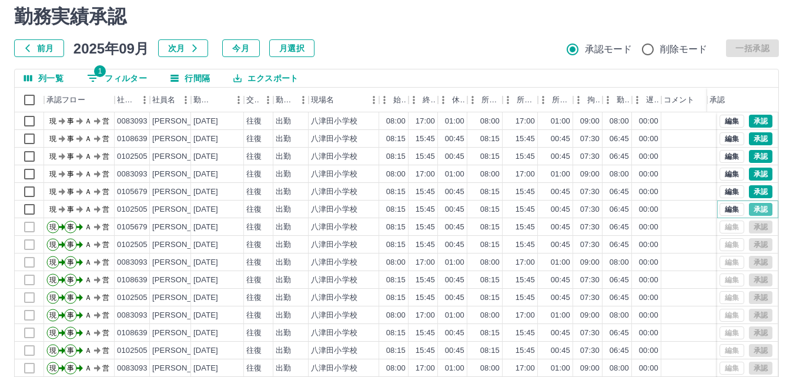
drag, startPoint x: 746, startPoint y: 208, endPoint x: 739, endPoint y: 211, distance: 7.9
click at [749, 207] on button "承認" at bounding box center [761, 209] width 24 height 13
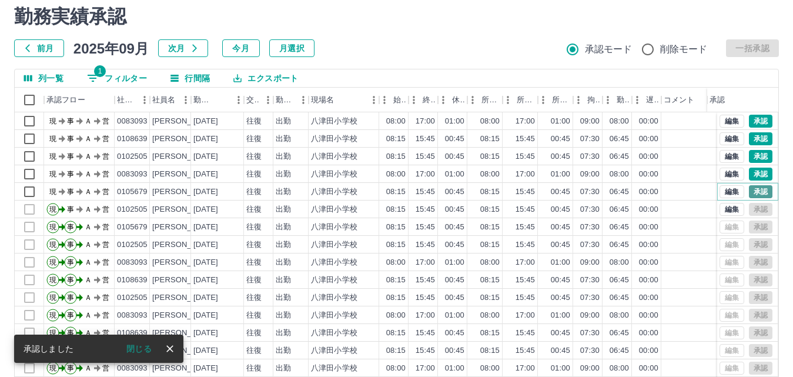
drag, startPoint x: 754, startPoint y: 189, endPoint x: 748, endPoint y: 188, distance: 6.6
click at [749, 188] on button "承認" at bounding box center [761, 191] width 24 height 13
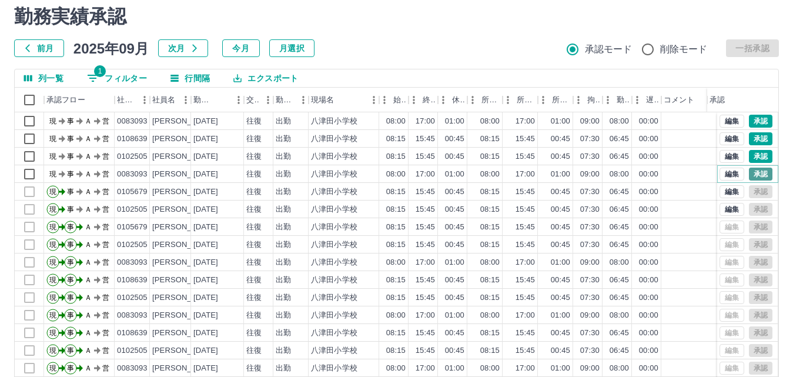
click at [749, 173] on button "承認" at bounding box center [761, 174] width 24 height 13
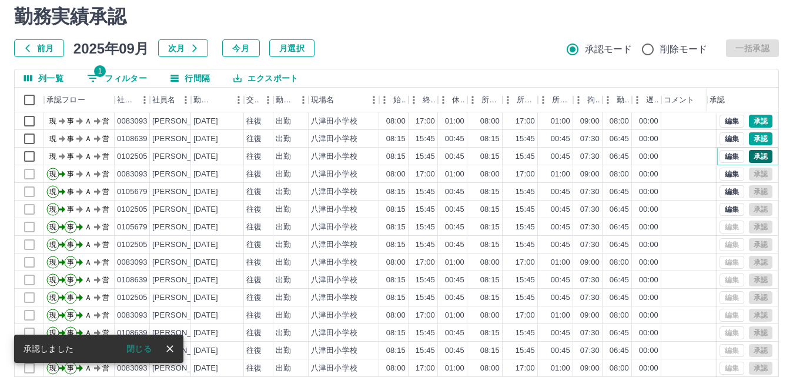
click at [750, 155] on button "承認" at bounding box center [761, 156] width 24 height 13
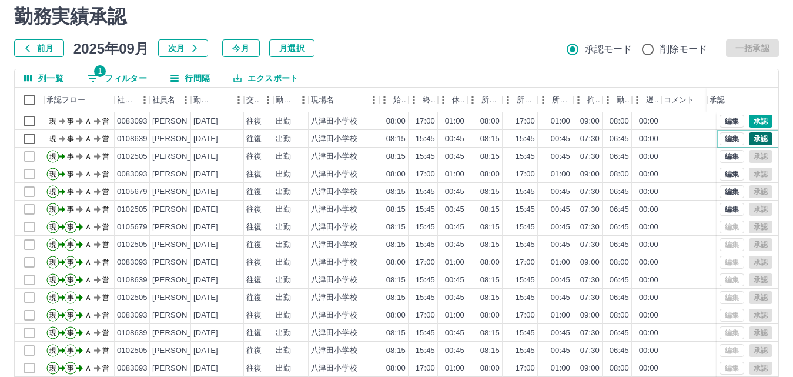
click at [749, 142] on button "承認" at bounding box center [761, 138] width 24 height 13
click at [749, 119] on button "承認" at bounding box center [761, 121] width 24 height 13
click at [128, 74] on button "1 フィルター" at bounding box center [117, 78] width 79 height 18
select select "**********"
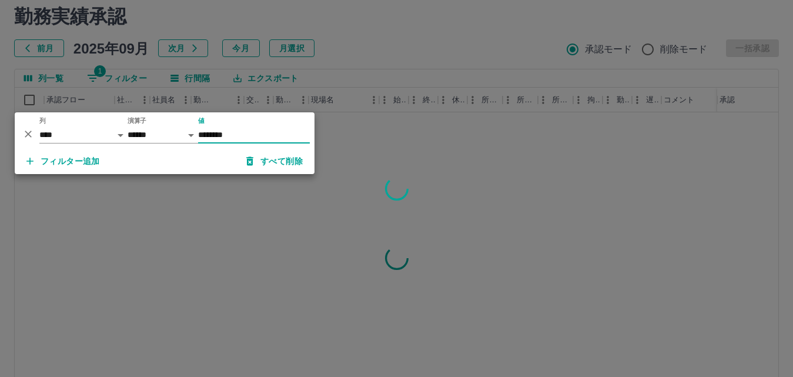
type input "********"
click at [388, 28] on div at bounding box center [396, 188] width 793 height 377
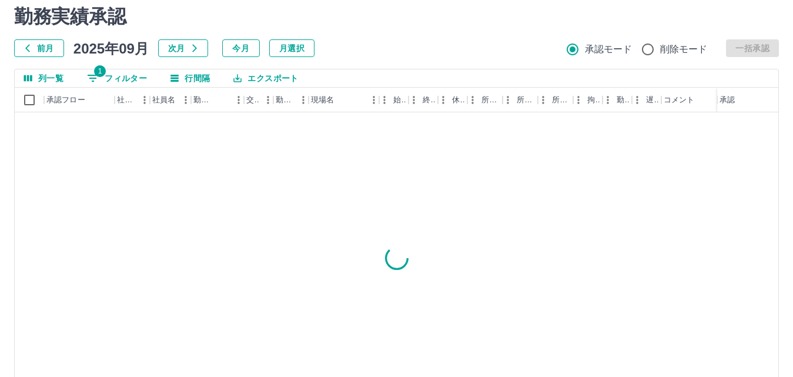
click at [114, 79] on button "1 フィルター" at bounding box center [117, 78] width 79 height 18
select select "**********"
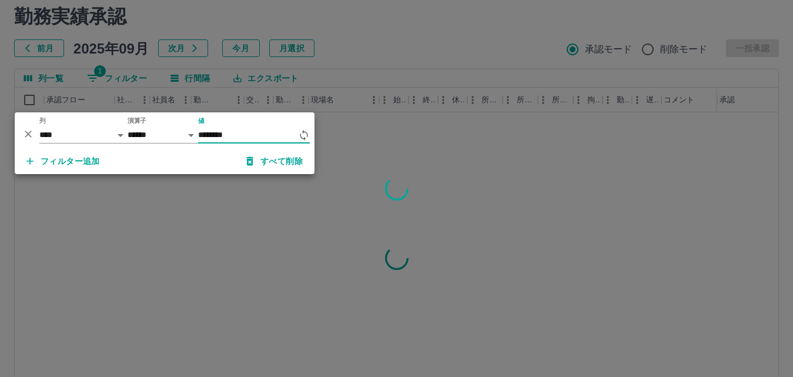
type input "********"
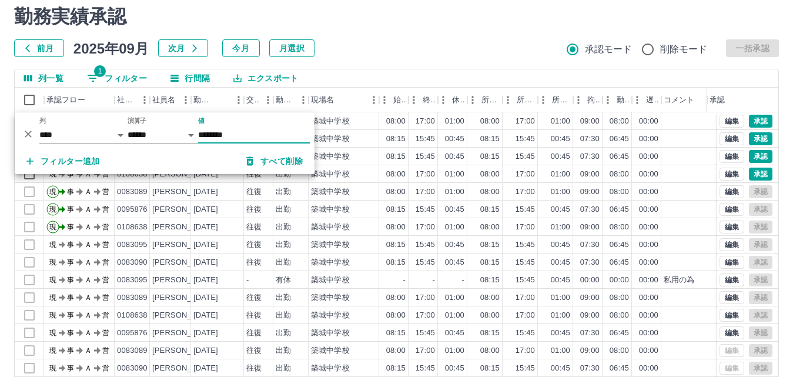
click at [425, 48] on div "前月 2025年09月 次月 今月 月選択 承認モード 削除モード 一括承認" at bounding box center [396, 48] width 765 height 18
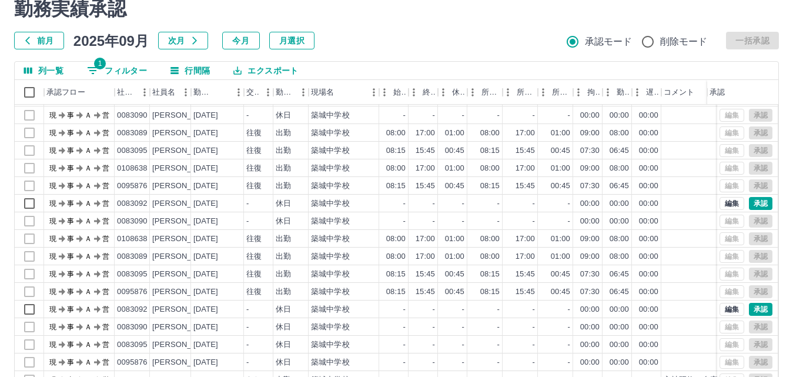
scroll to position [120, 0]
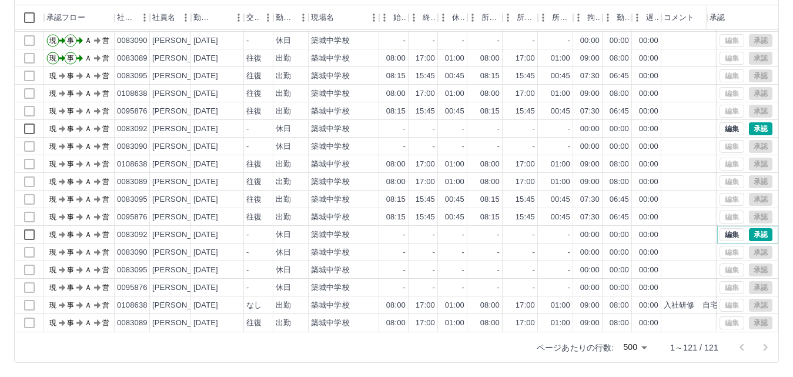
drag, startPoint x: 758, startPoint y: 220, endPoint x: 765, endPoint y: 141, distance: 79.7
click at [759, 228] on button "承認" at bounding box center [761, 234] width 24 height 13
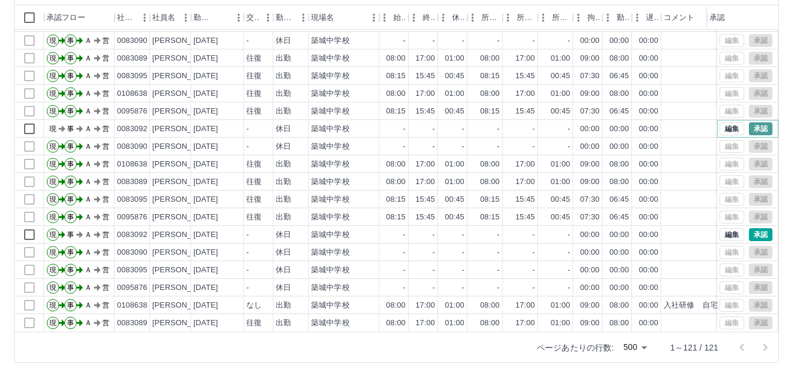
click at [752, 122] on button "承認" at bounding box center [761, 128] width 24 height 13
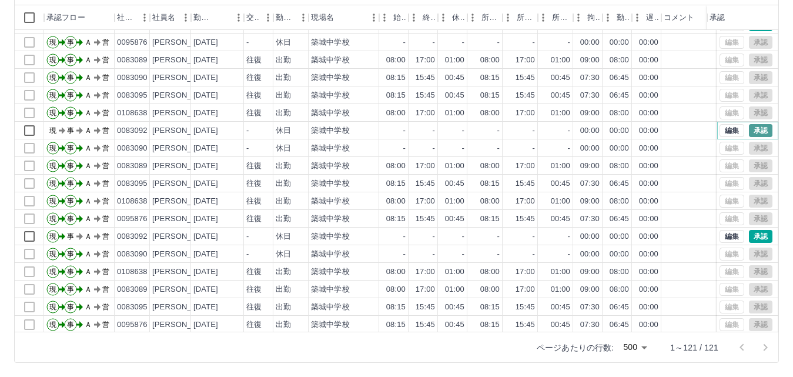
click at [749, 133] on button "承認" at bounding box center [761, 130] width 24 height 13
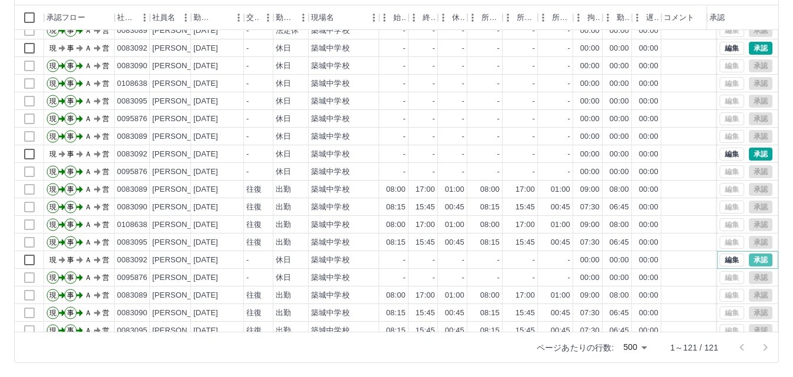
drag, startPoint x: 751, startPoint y: 265, endPoint x: 673, endPoint y: 263, distance: 77.7
click at [752, 265] on button "承認" at bounding box center [761, 259] width 24 height 13
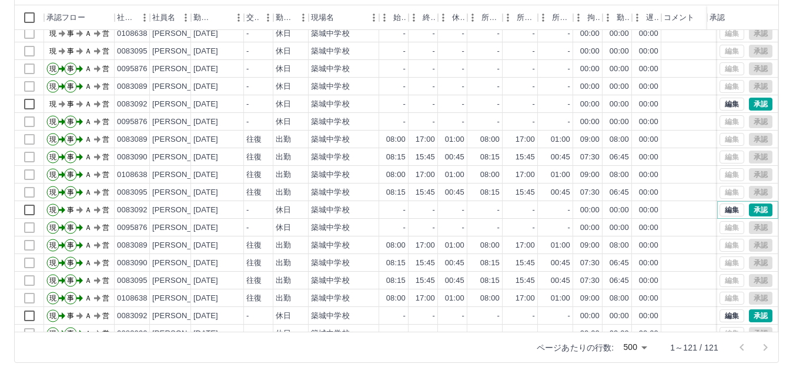
scroll to position [1490, 0]
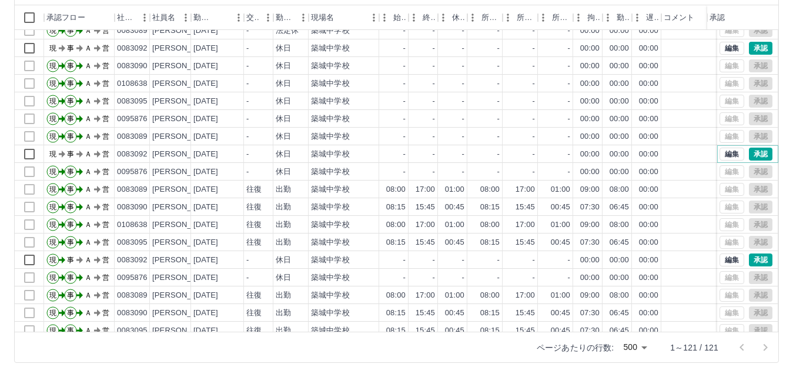
click at [749, 154] on button "承認" at bounding box center [761, 154] width 24 height 13
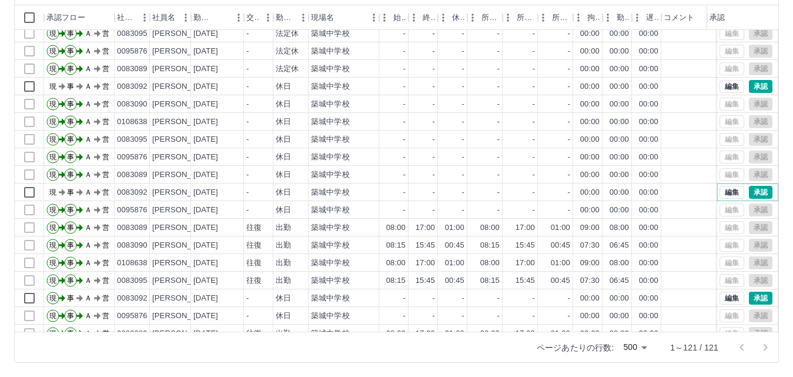
scroll to position [1432, 0]
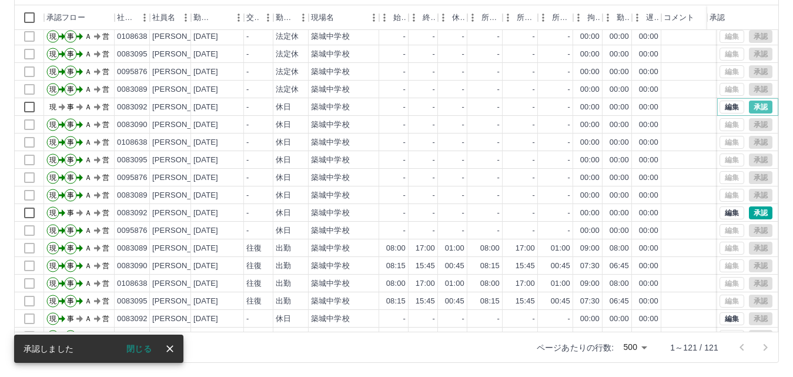
drag, startPoint x: 745, startPoint y: 111, endPoint x: 652, endPoint y: 124, distance: 93.8
click at [749, 112] on button "承認" at bounding box center [761, 107] width 24 height 13
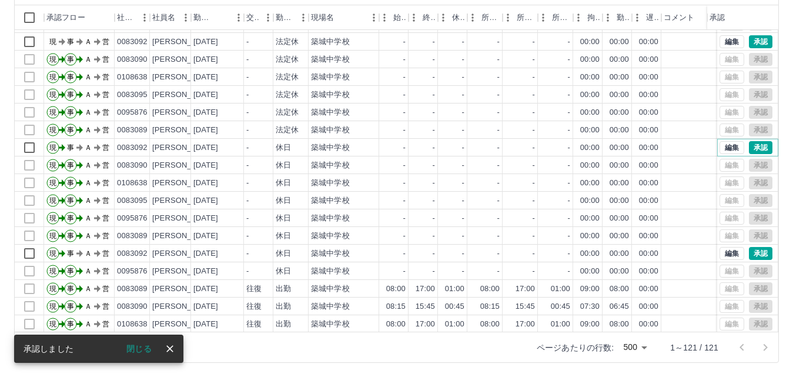
scroll to position [1314, 0]
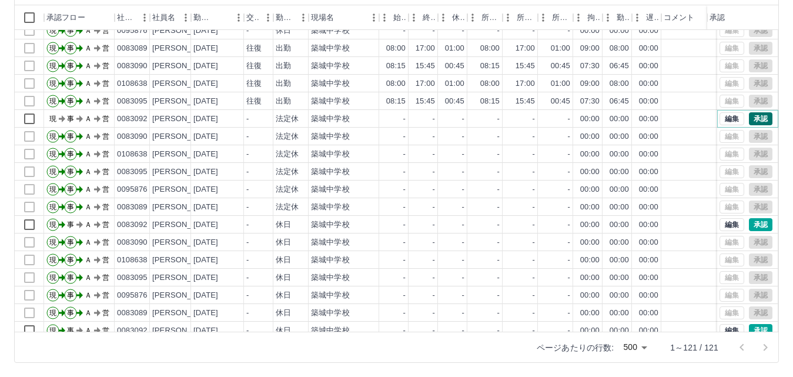
click at [749, 119] on button "承認" at bounding box center [761, 118] width 24 height 13
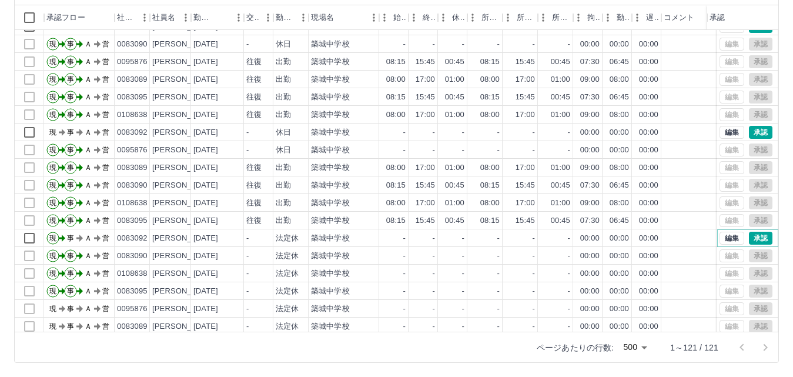
scroll to position [1196, 0]
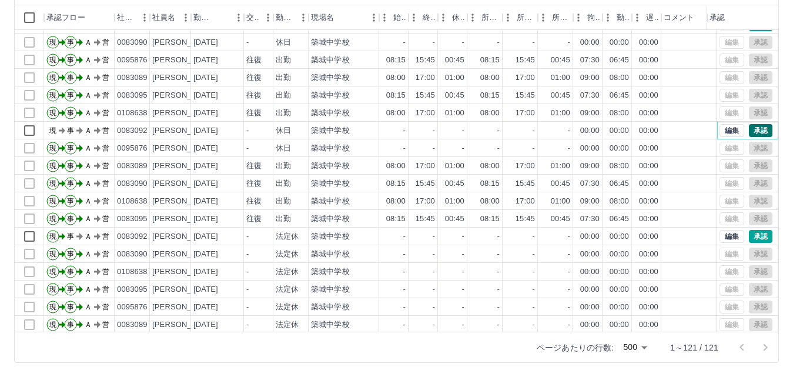
click at [749, 131] on button "承認" at bounding box center [761, 130] width 24 height 13
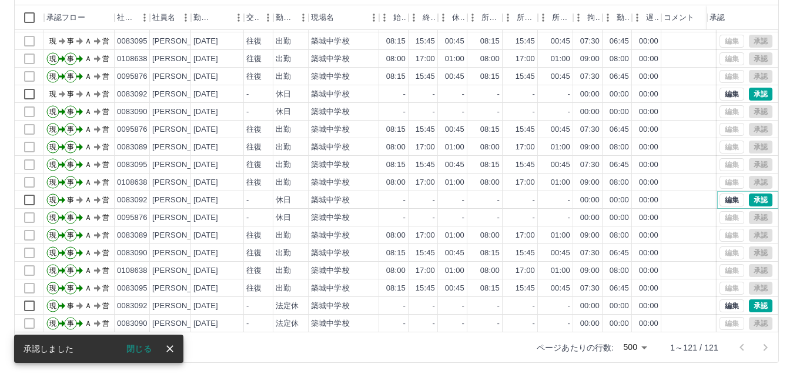
scroll to position [1079, 0]
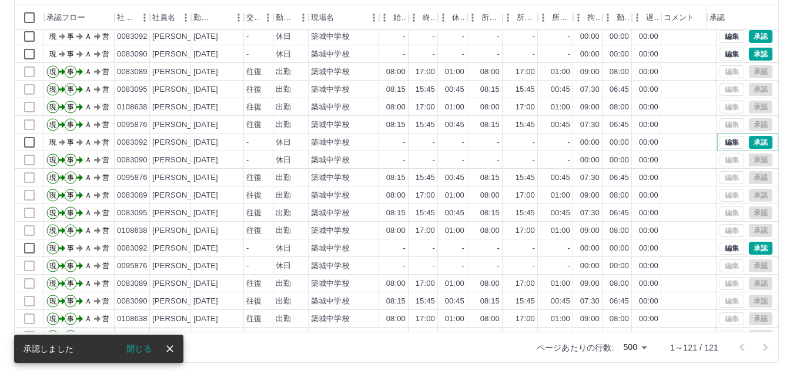
click at [755, 142] on button "承認" at bounding box center [761, 142] width 24 height 13
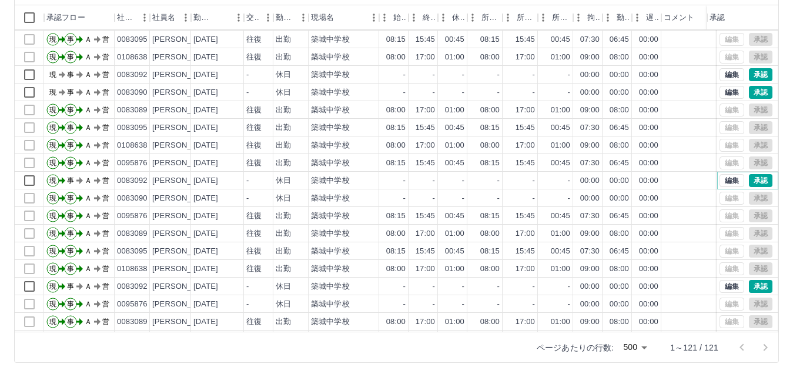
scroll to position [1020, 0]
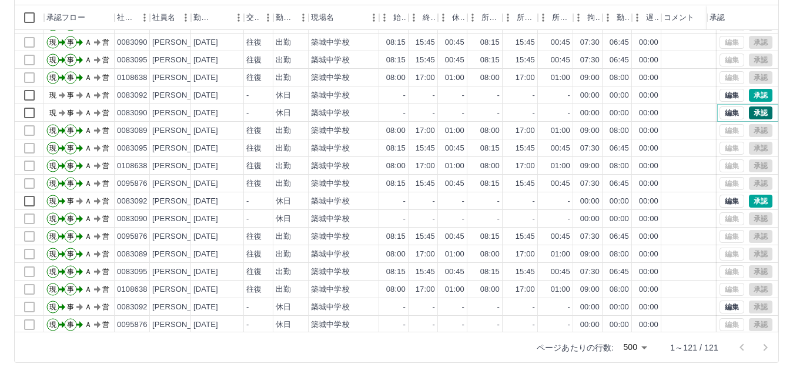
click at [749, 114] on button "承認" at bounding box center [761, 112] width 24 height 13
click at [749, 97] on button "承認" at bounding box center [761, 95] width 24 height 13
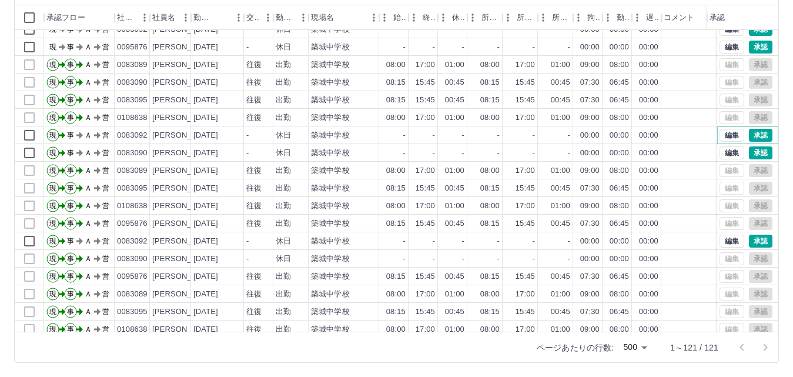
scroll to position [902, 0]
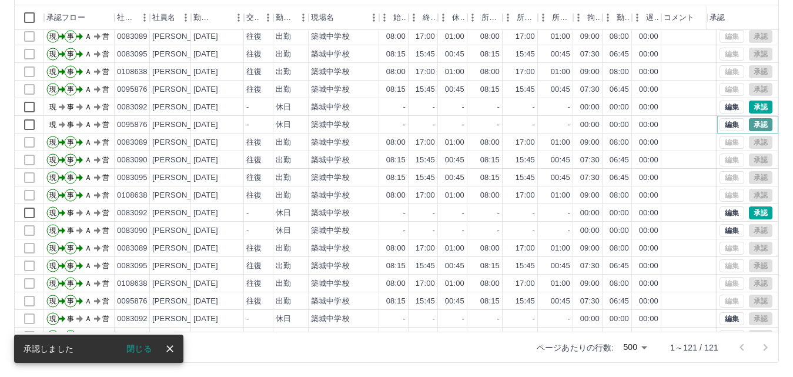
click at [749, 124] on button "承認" at bounding box center [761, 124] width 24 height 13
click at [750, 108] on button "承認" at bounding box center [761, 107] width 24 height 13
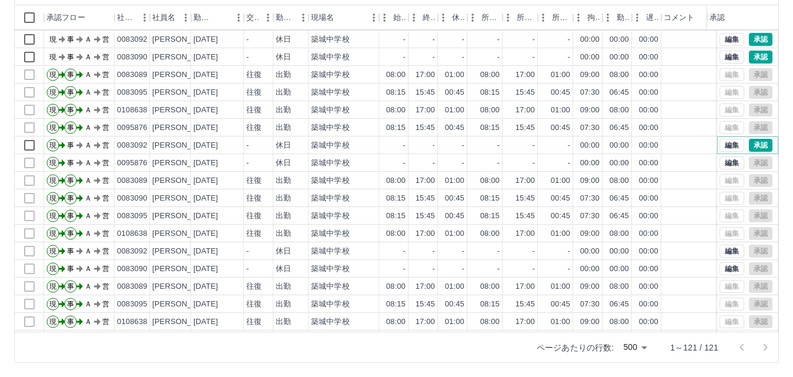
scroll to position [843, 0]
